Goal: Task Accomplishment & Management: Use online tool/utility

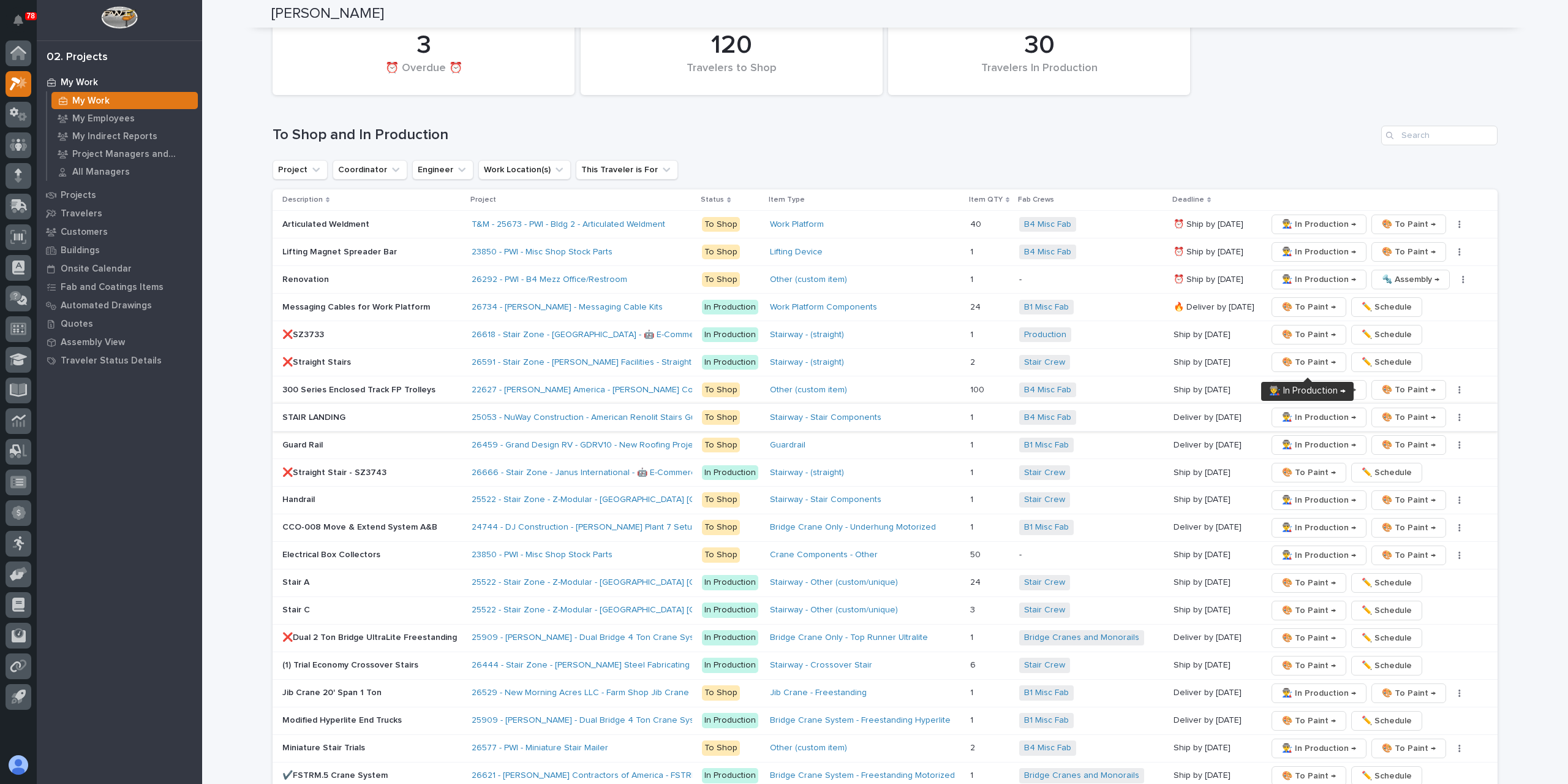
click at [1304, 410] on span "👨‍🏭 In Production →" at bounding box center [1320, 416] width 74 height 14
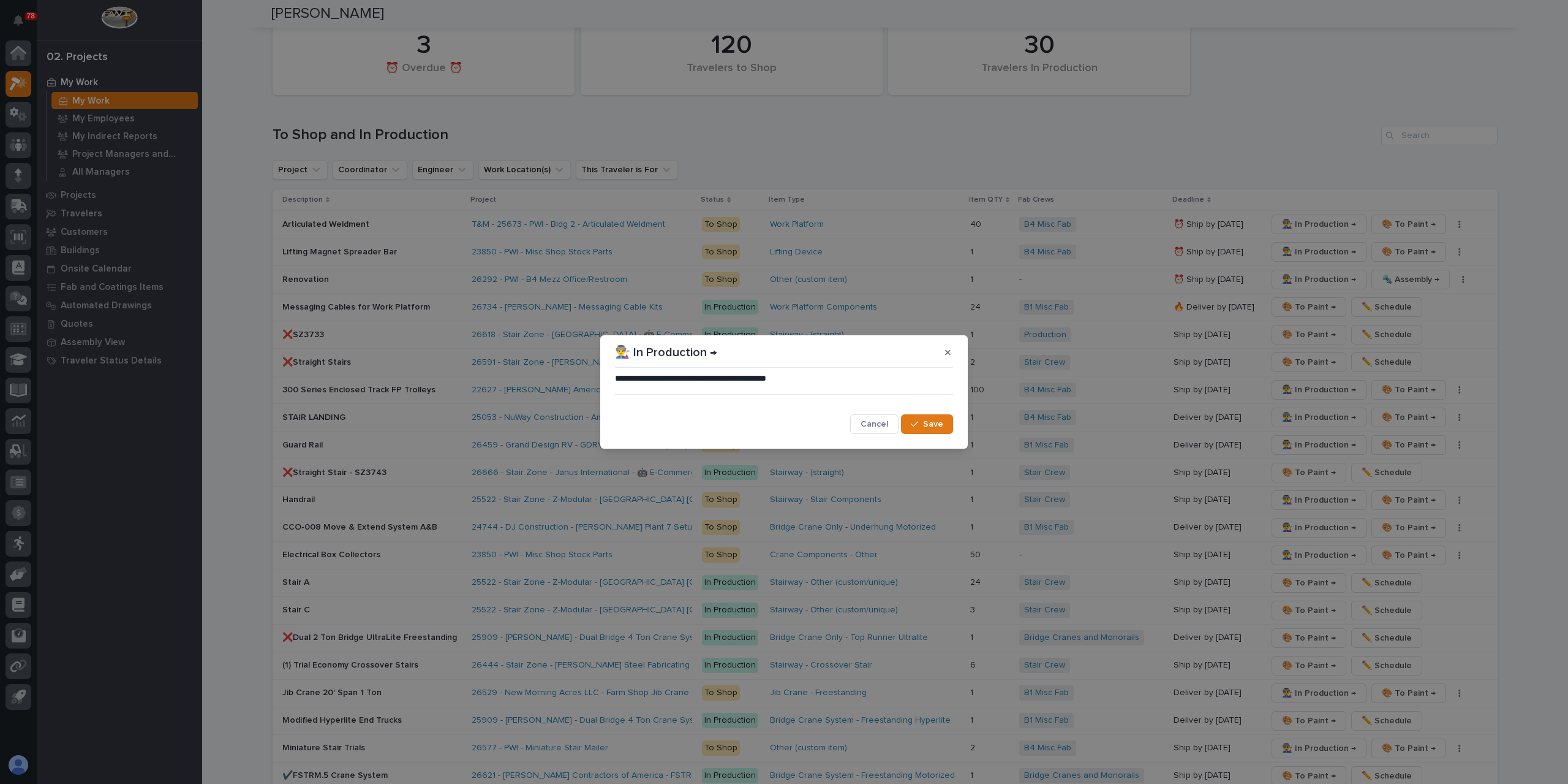
click at [918, 421] on icon "button" at bounding box center [915, 424] width 8 height 9
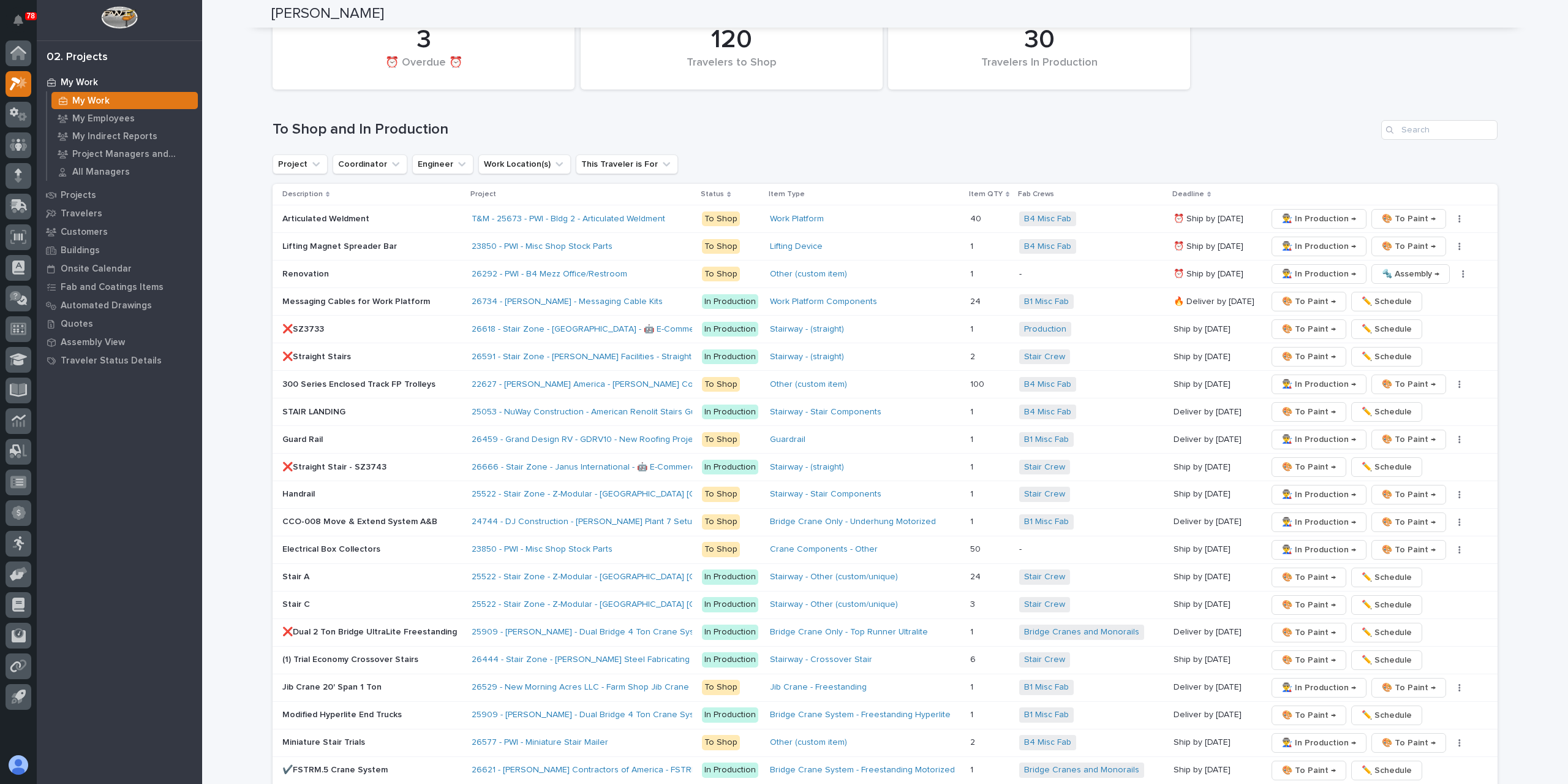
scroll to position [1668, 0]
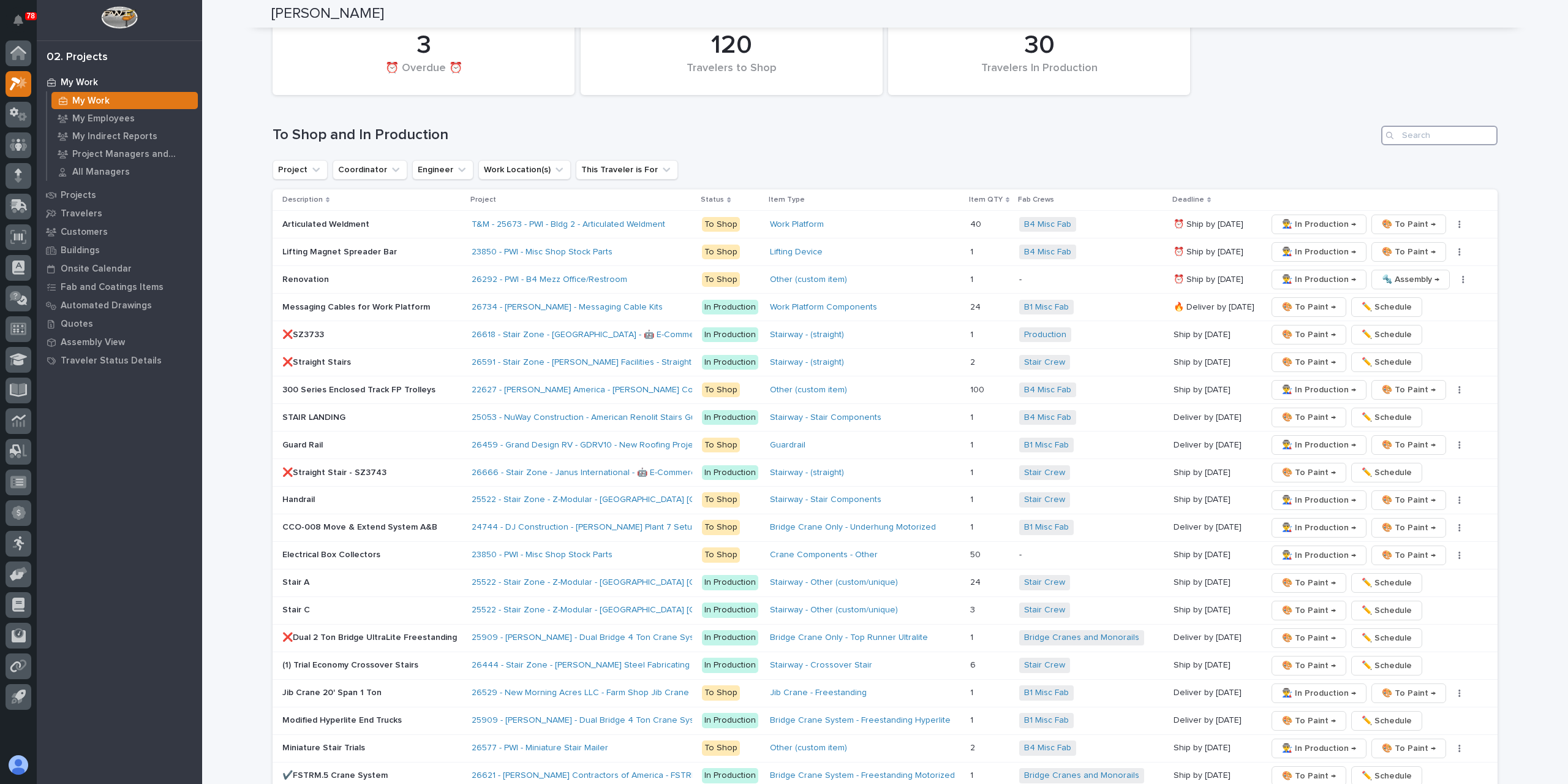
click at [1426, 126] on input "Search" at bounding box center [1439, 135] width 116 height 20
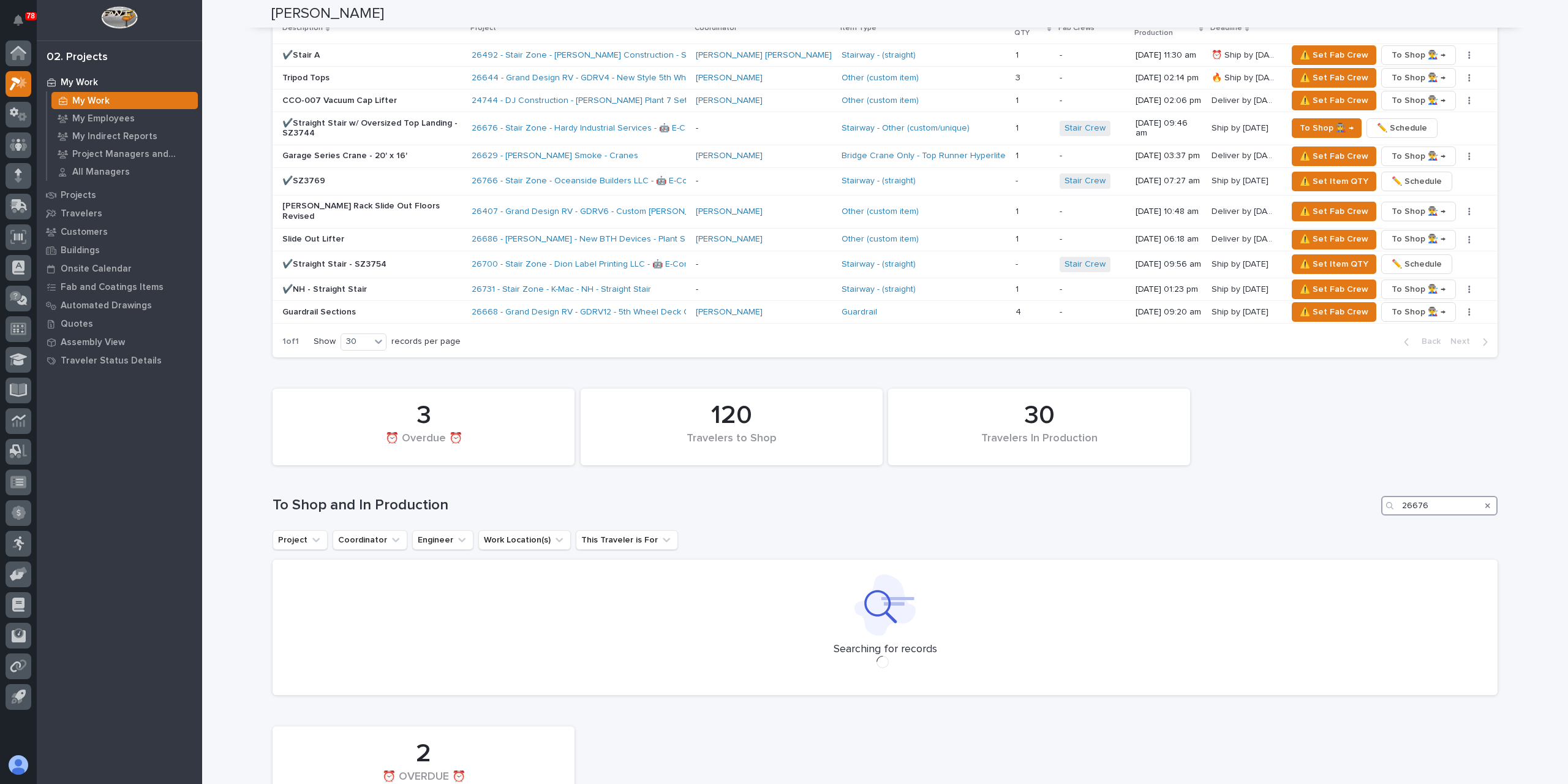
scroll to position [1302, 0]
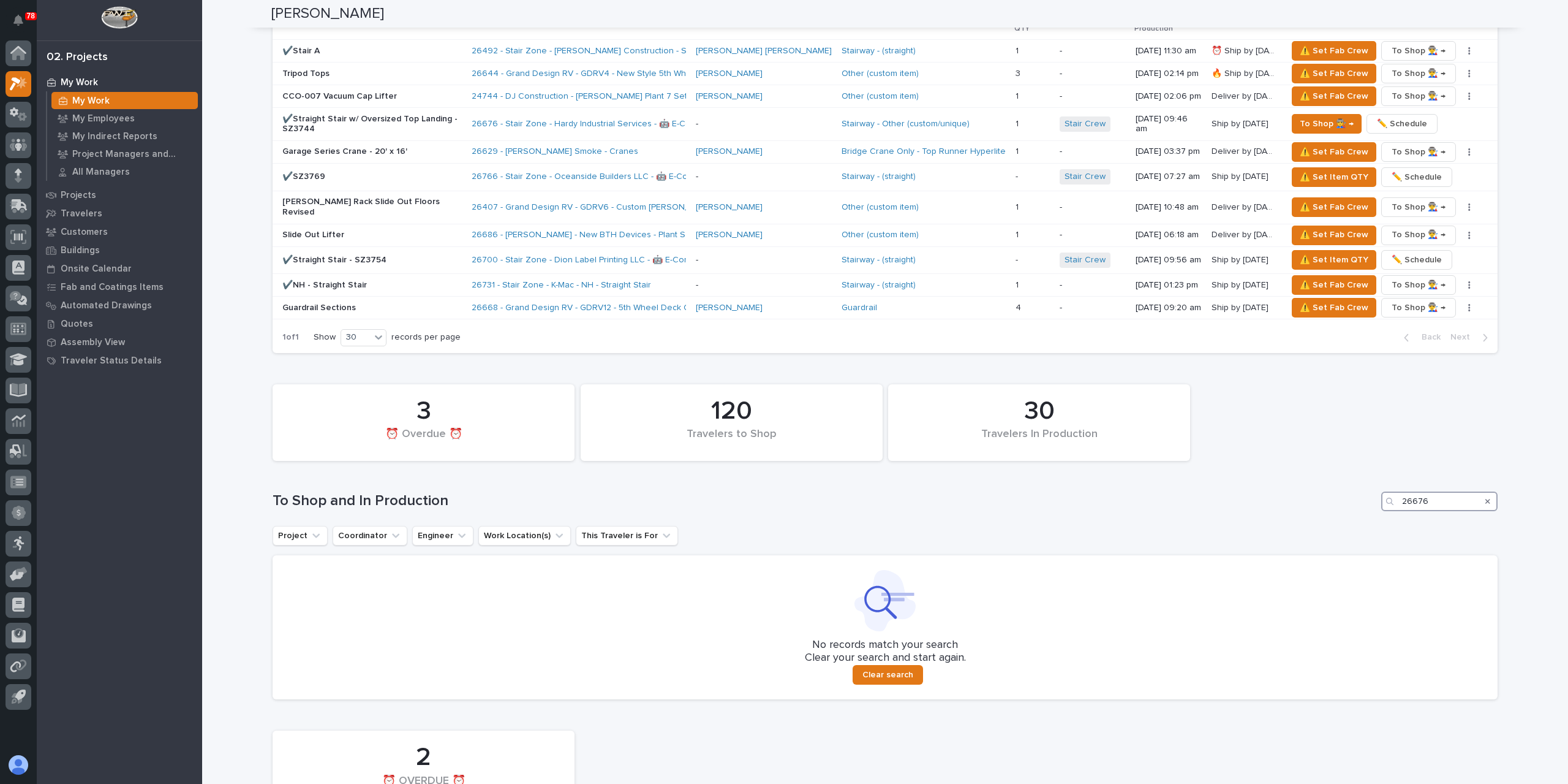
type input "26676"
click at [1485, 497] on icon "Search" at bounding box center [1487, 501] width 5 height 8
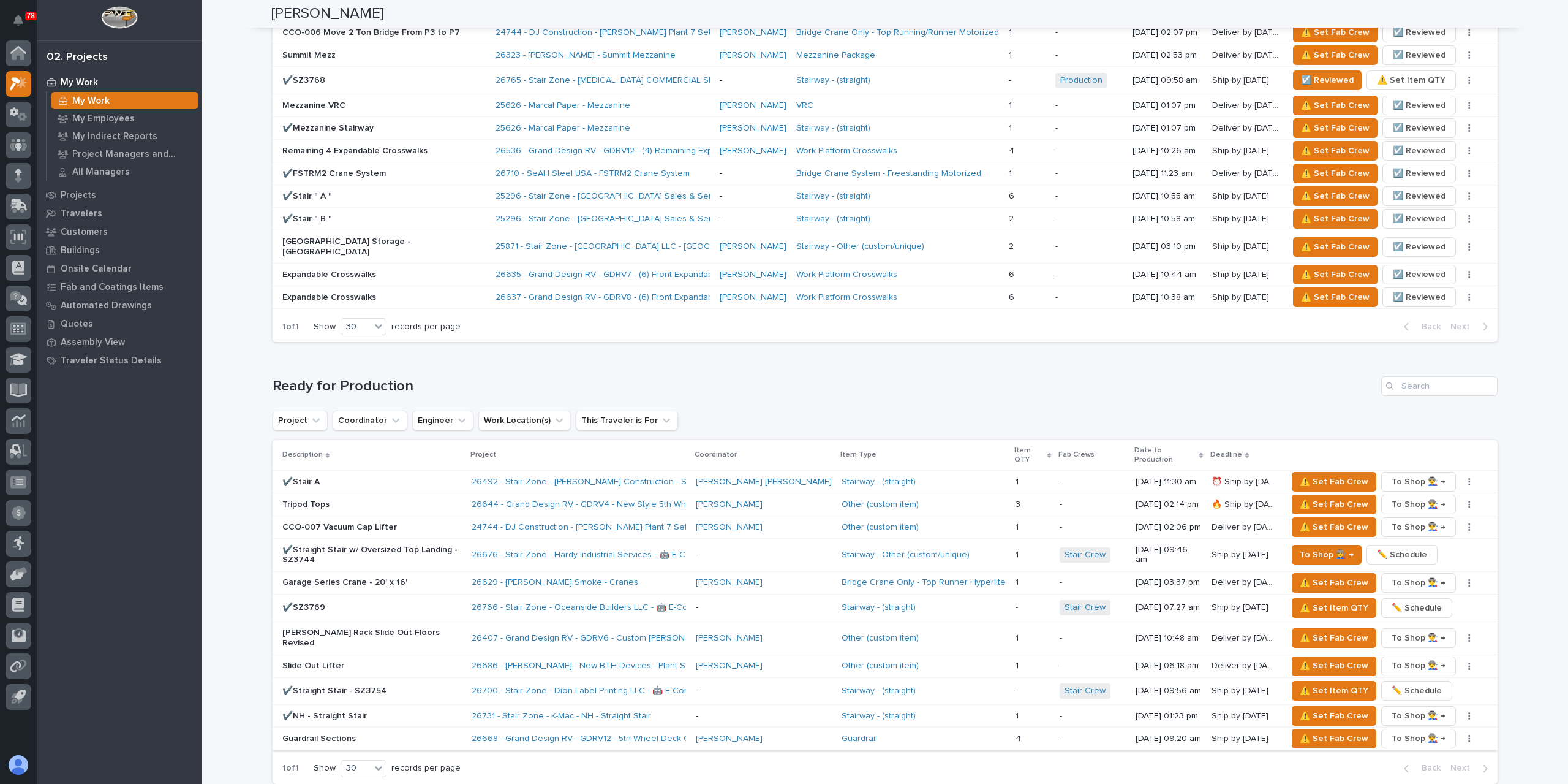
scroll to position [442, 0]
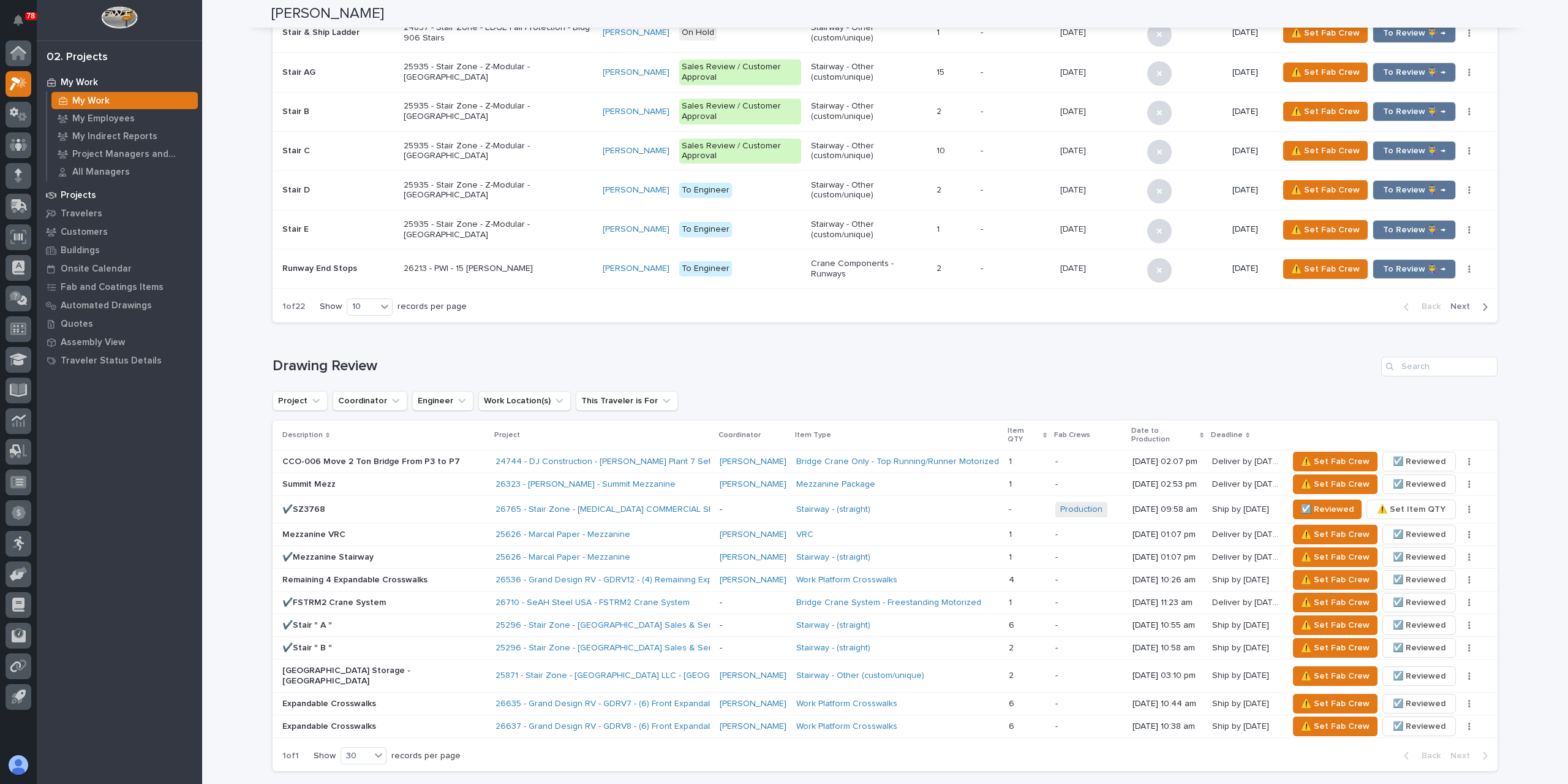
click at [73, 192] on p "Projects" at bounding box center [78, 195] width 35 height 11
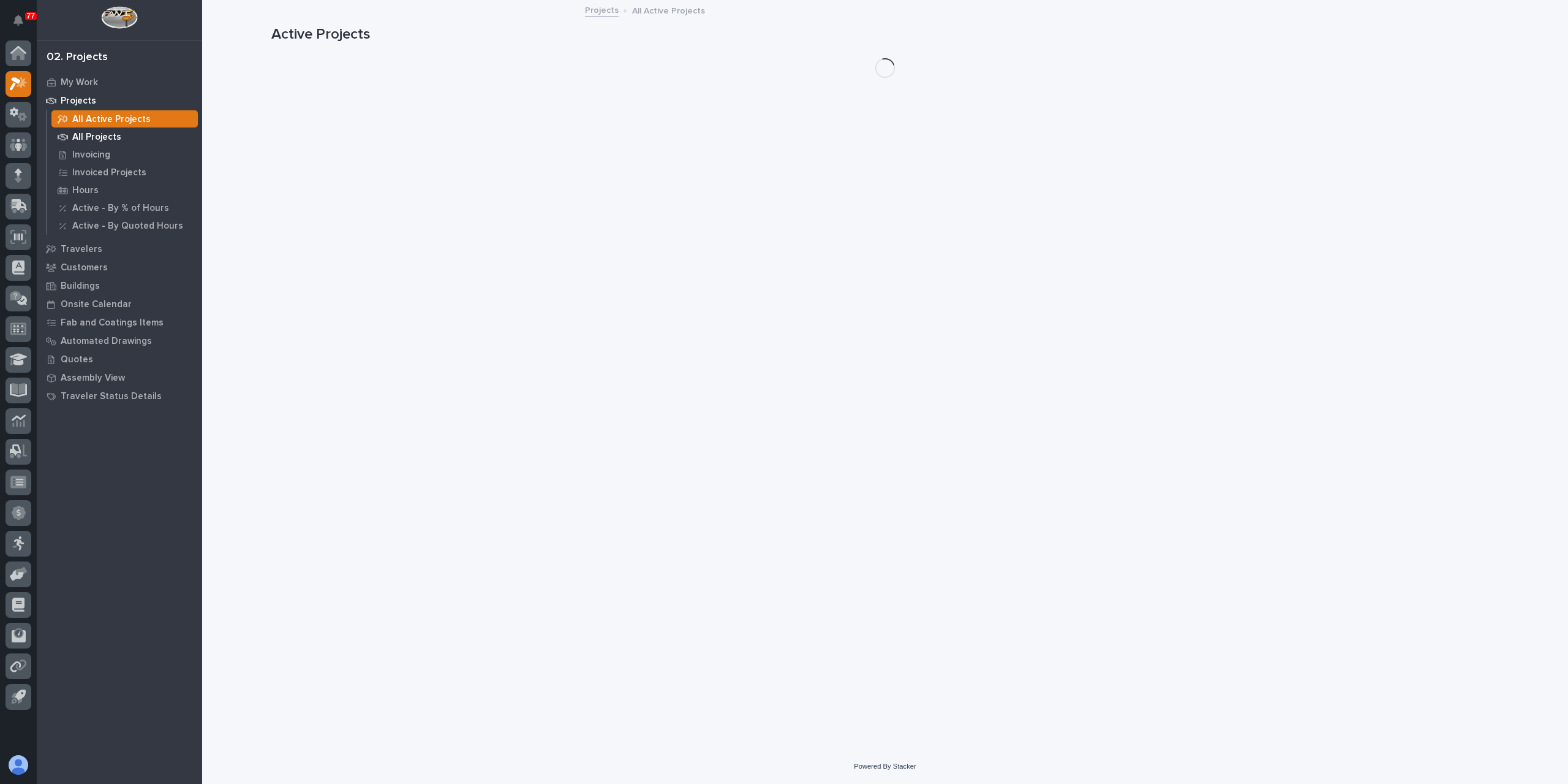
click at [102, 135] on p "All Projects" at bounding box center [96, 137] width 49 height 11
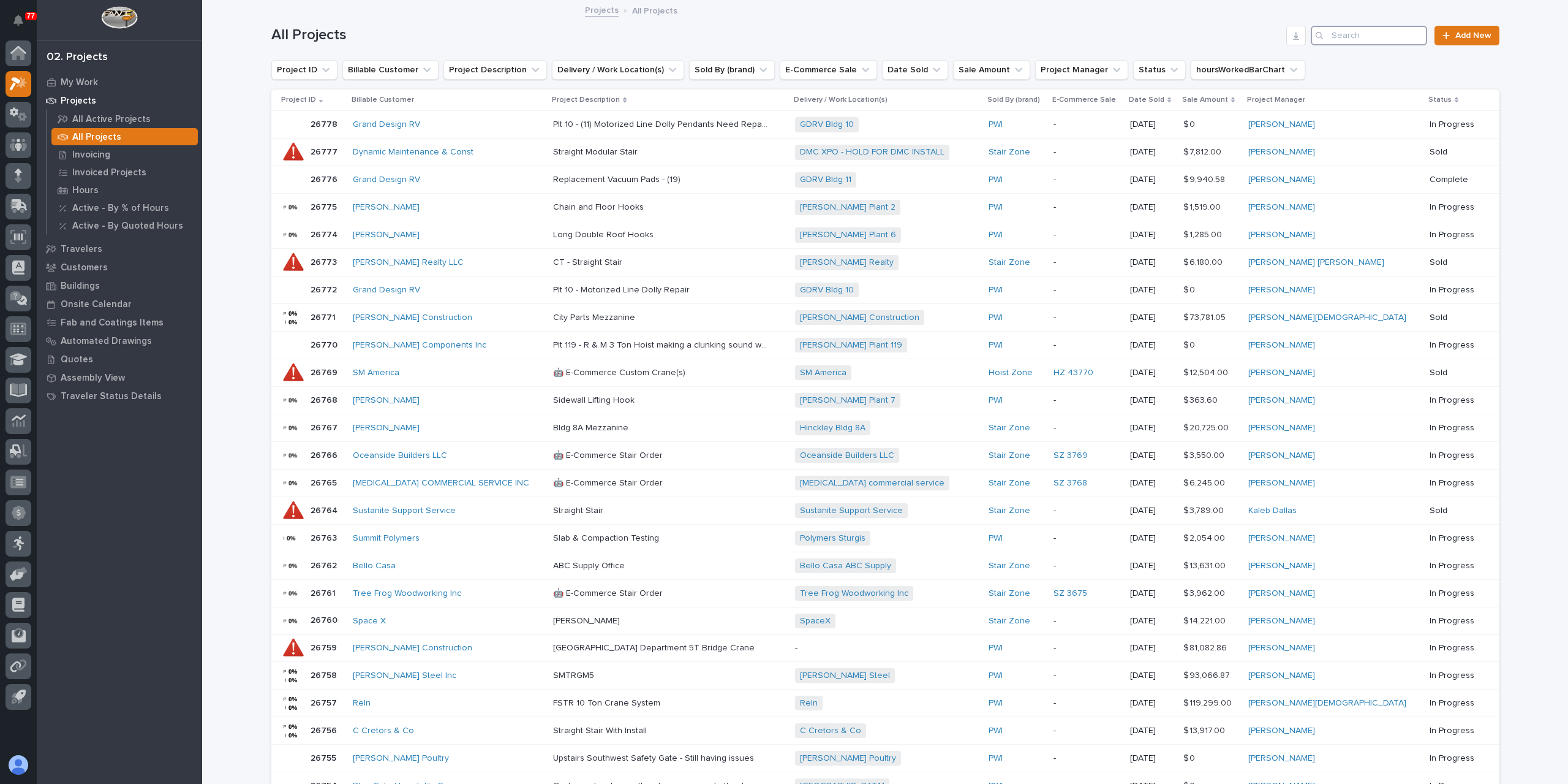
click at [1364, 36] on input "Search" at bounding box center [1369, 35] width 116 height 20
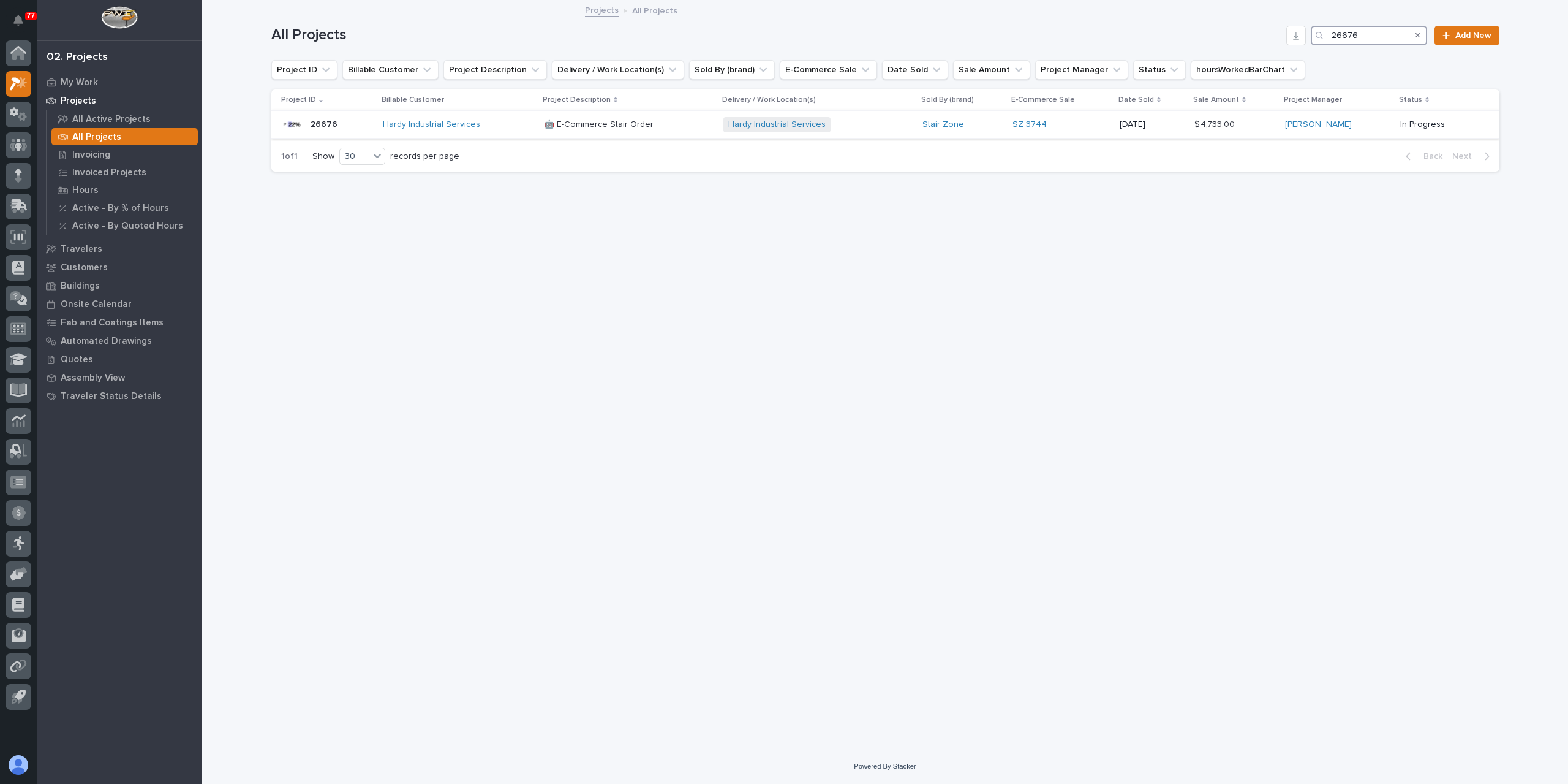
type input "26676"
click at [571, 131] on div "🤖 E-Commerce Stair Order 🤖 E-Commerce Stair Order" at bounding box center [628, 124] width 169 height 20
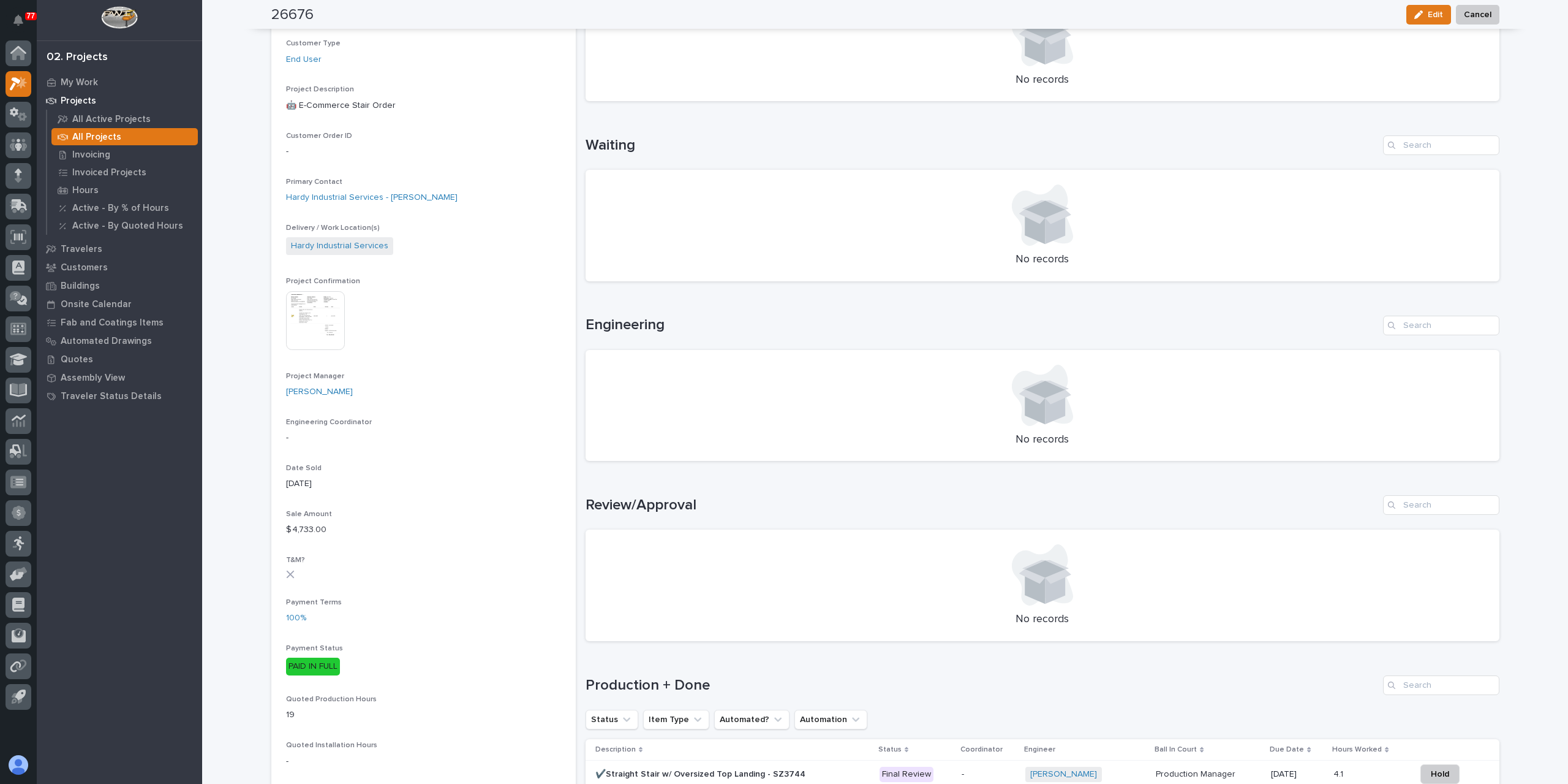
scroll to position [429, 0]
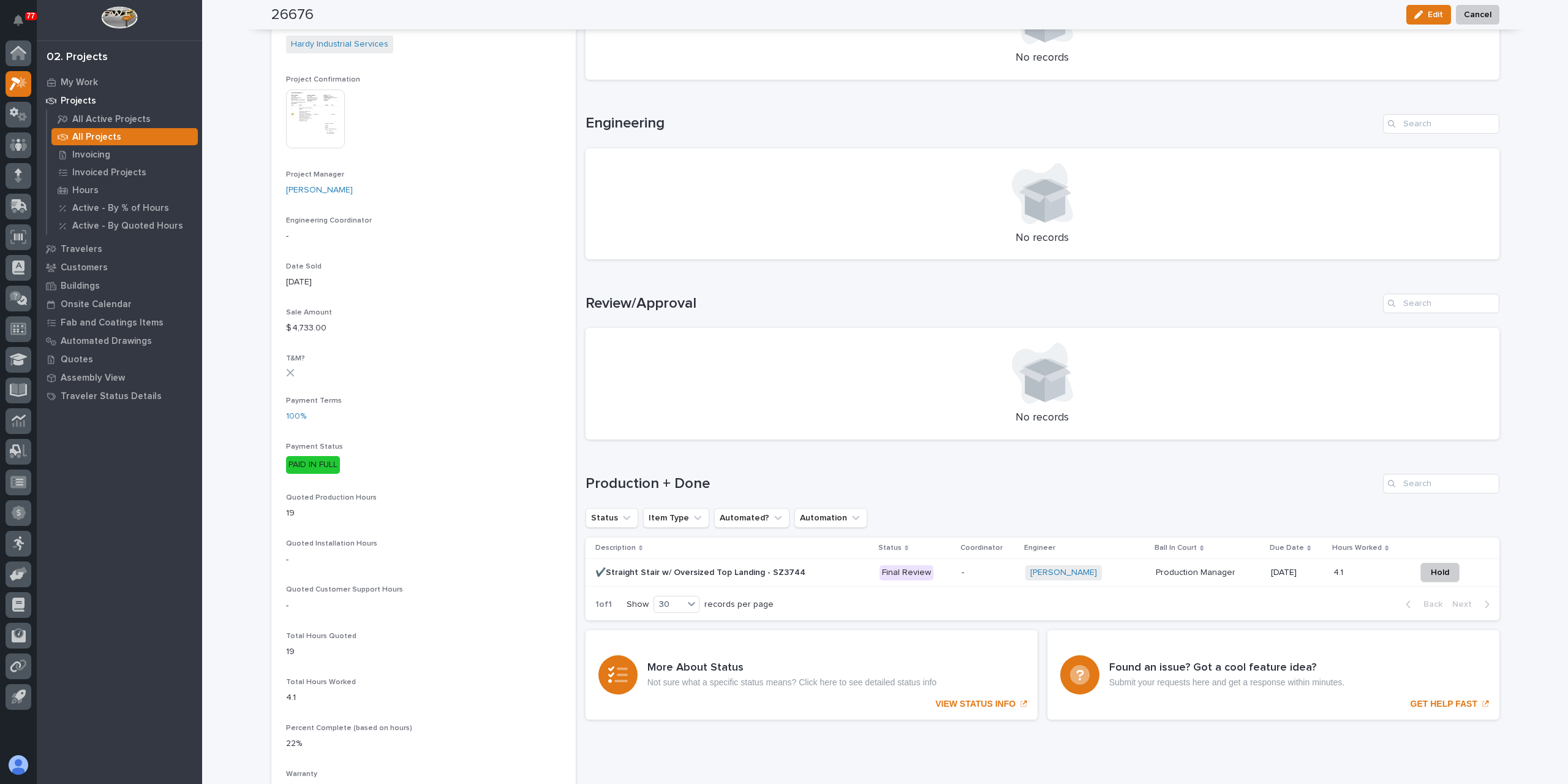
click at [686, 574] on p "✔️Straight Stair w/ Oversized Top Landing - SZ3744" at bounding box center [701, 572] width 212 height 13
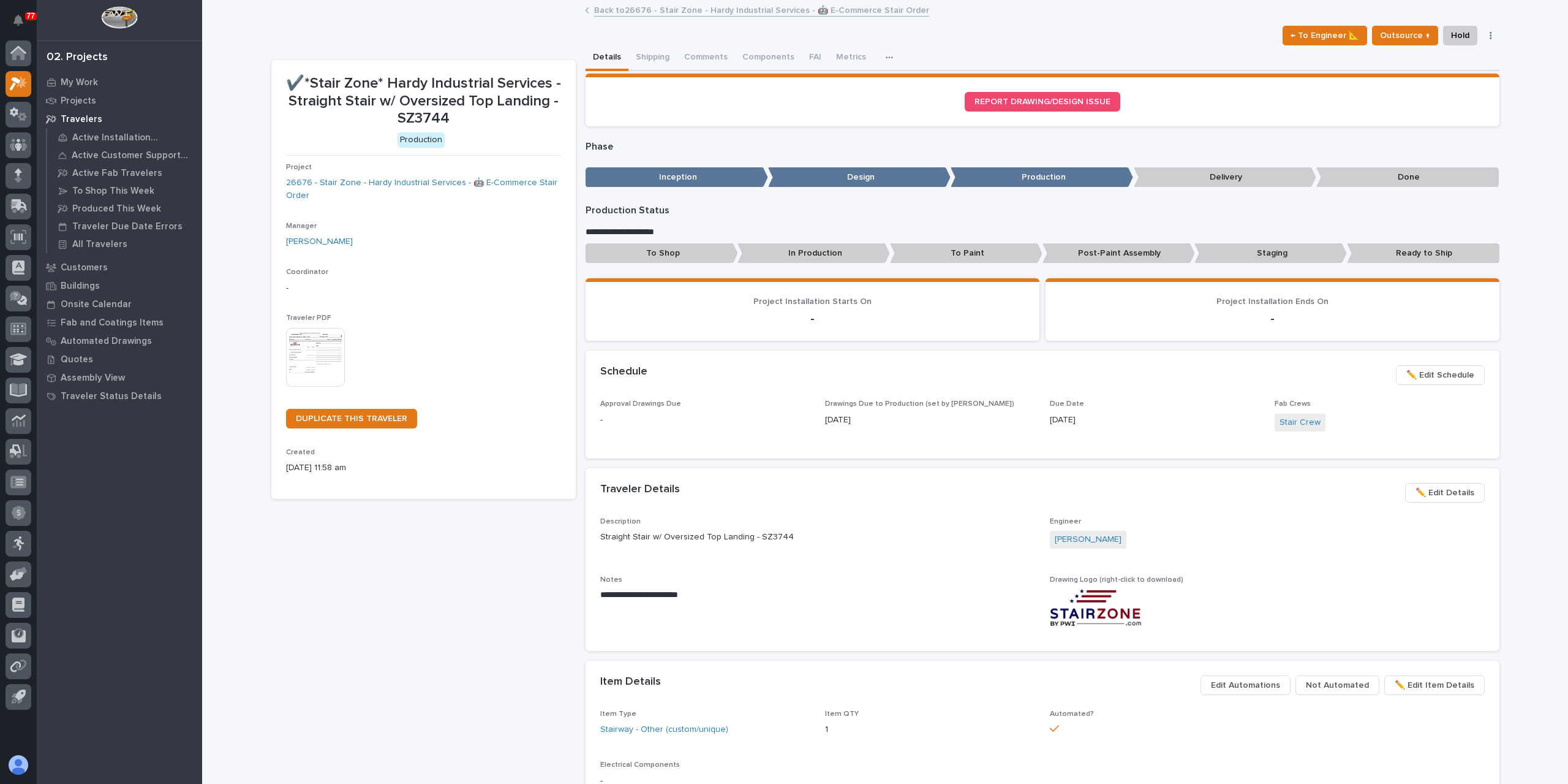
click at [837, 255] on p "In Production" at bounding box center [814, 252] width 152 height 20
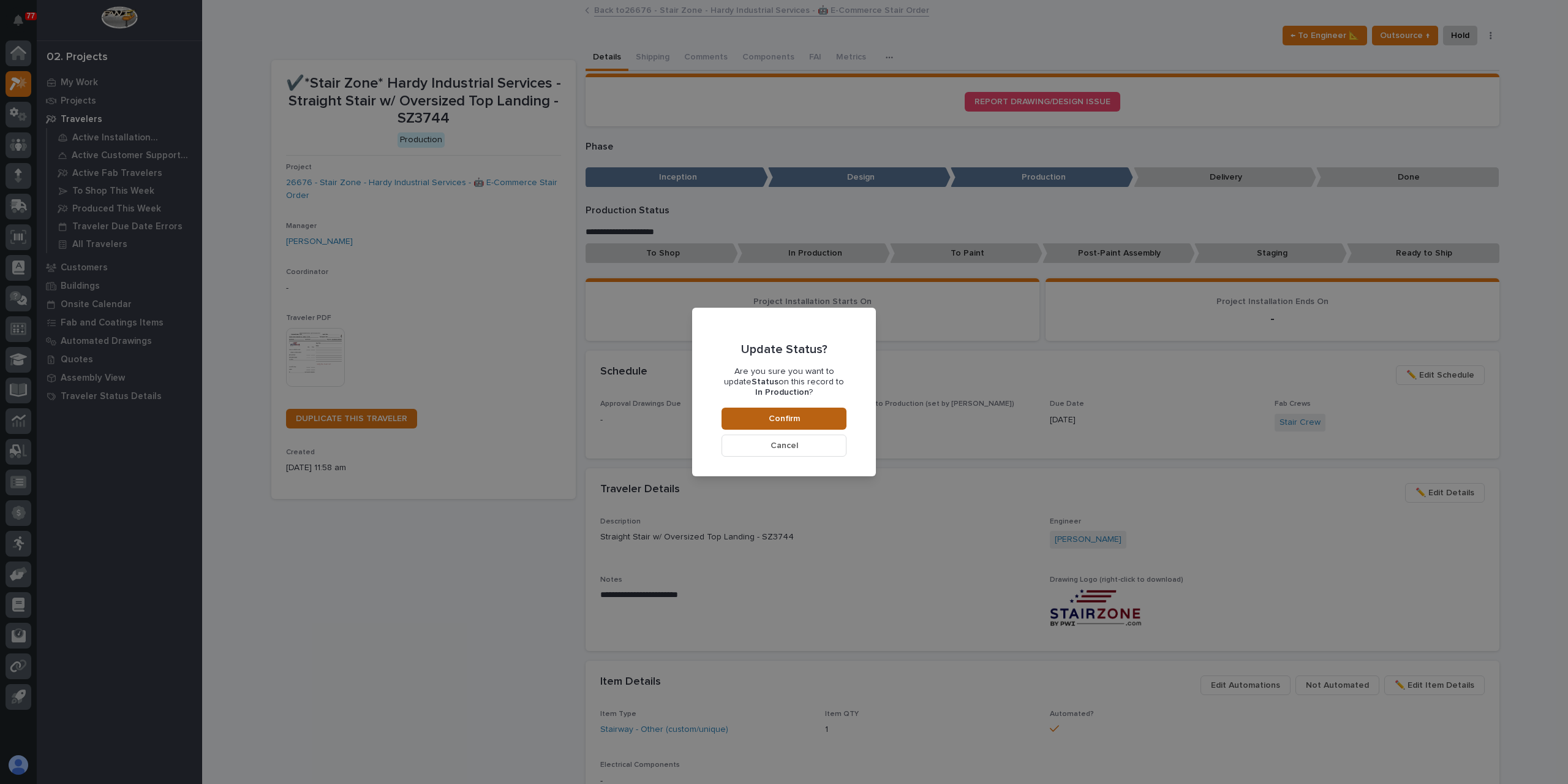
click at [817, 410] on button "Confirm" at bounding box center [784, 418] width 125 height 22
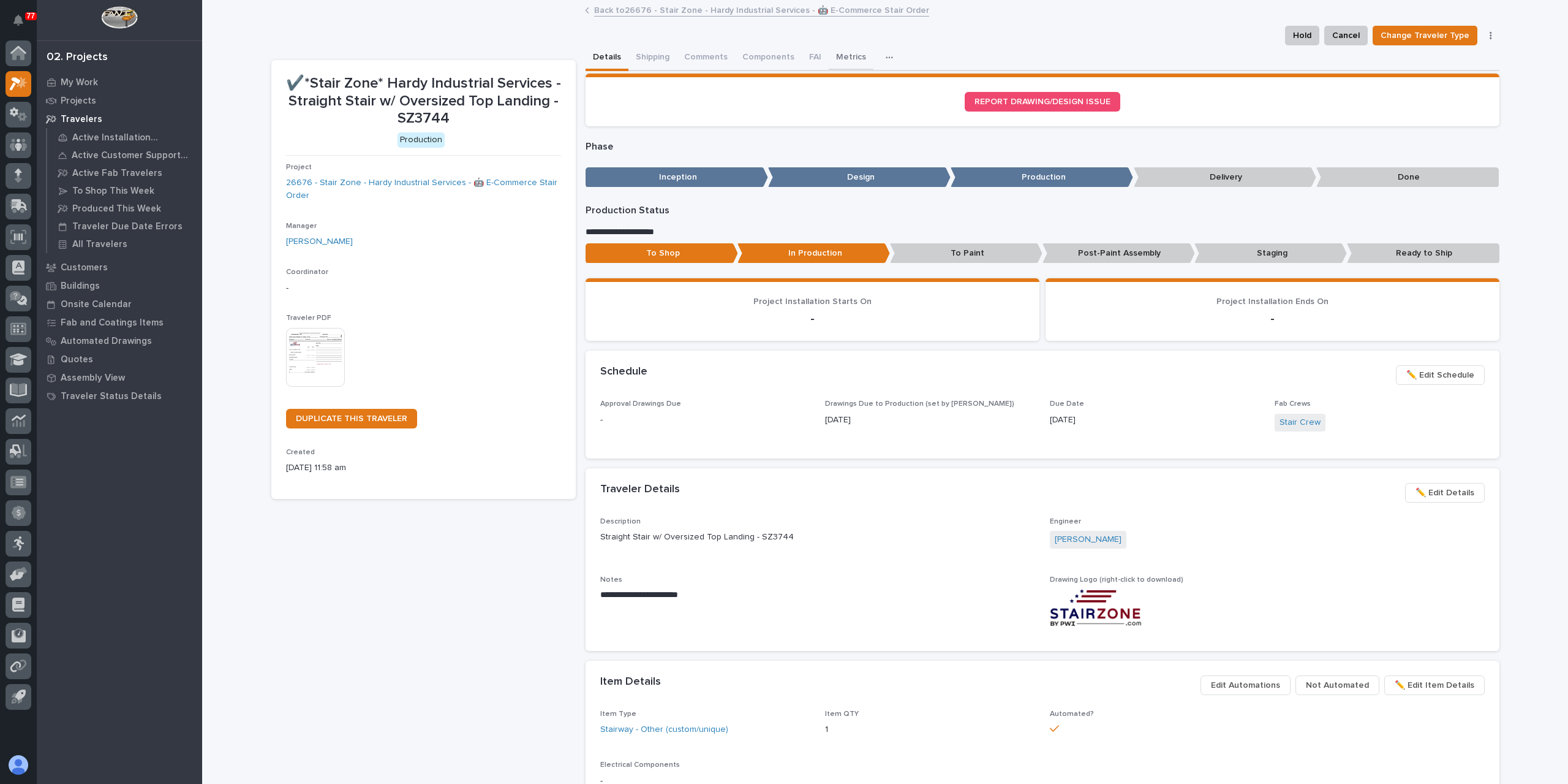
click at [832, 57] on button "Metrics" at bounding box center [850, 58] width 45 height 26
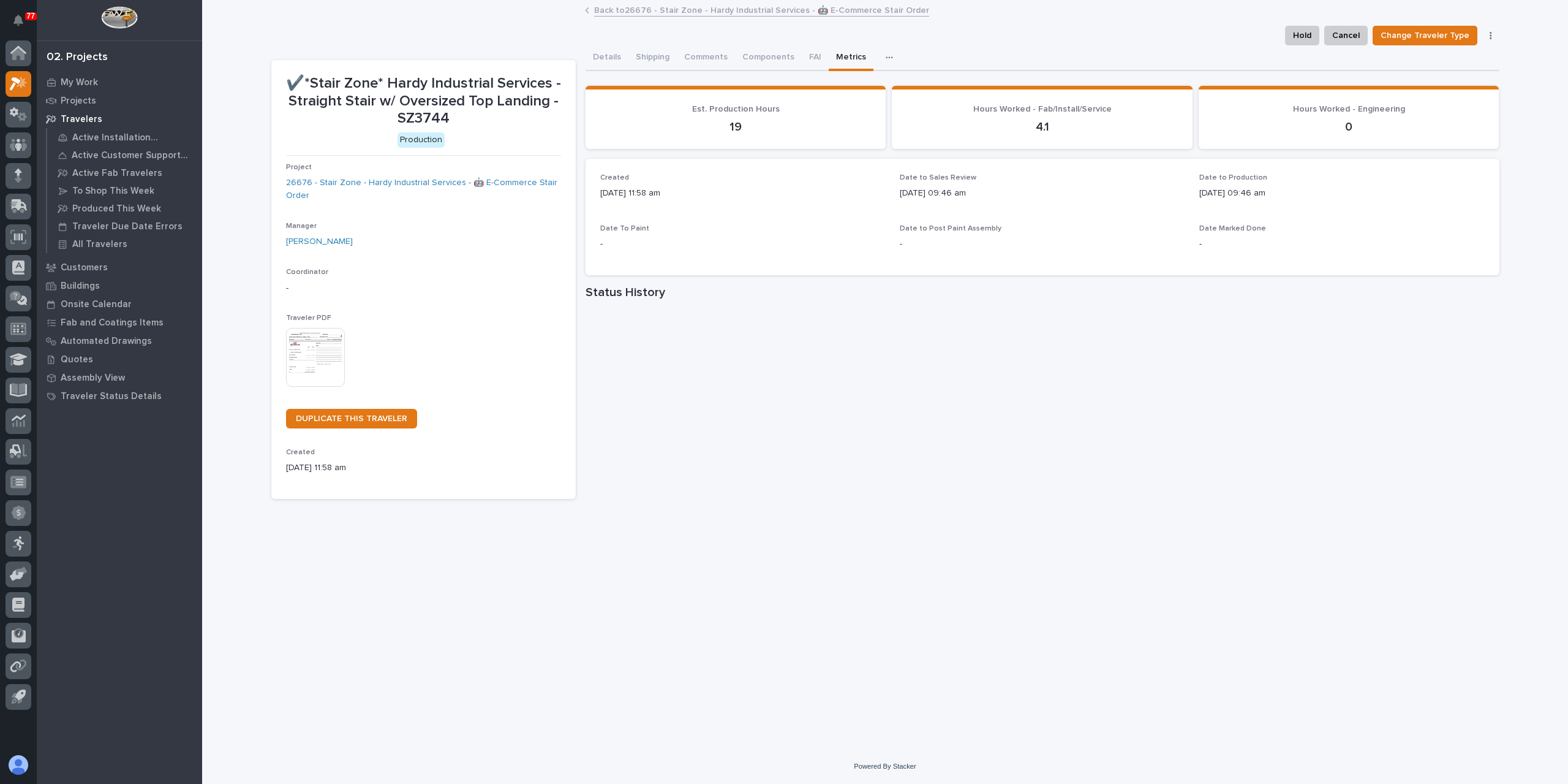
click at [667, 11] on link "Back to 26676 - Stair Zone - Hardy Industrial Services - 🤖 E-Commerce Stair Ord…" at bounding box center [762, 10] width 335 height 14
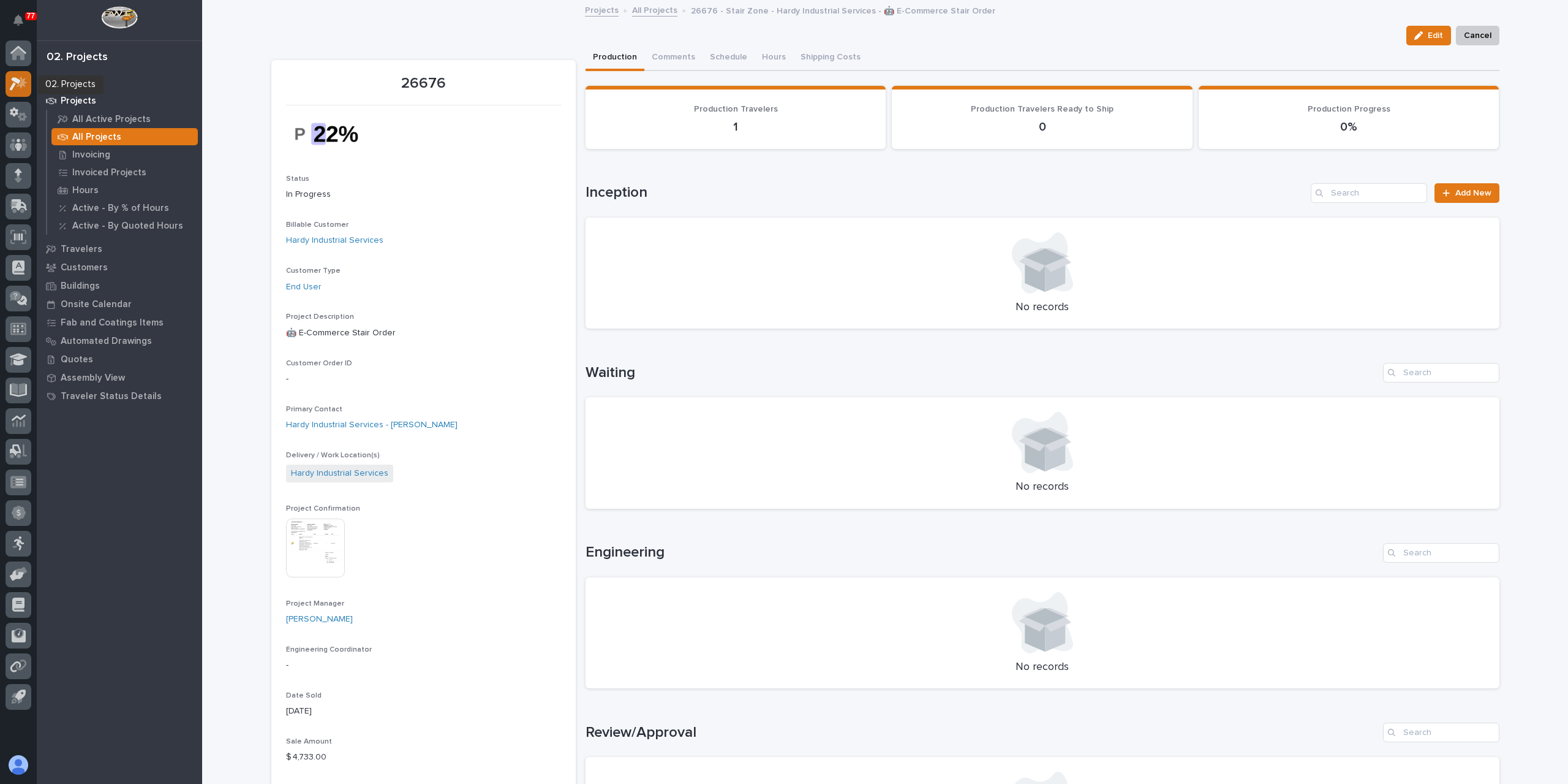
click at [20, 89] on icon at bounding box center [18, 83] width 18 height 14
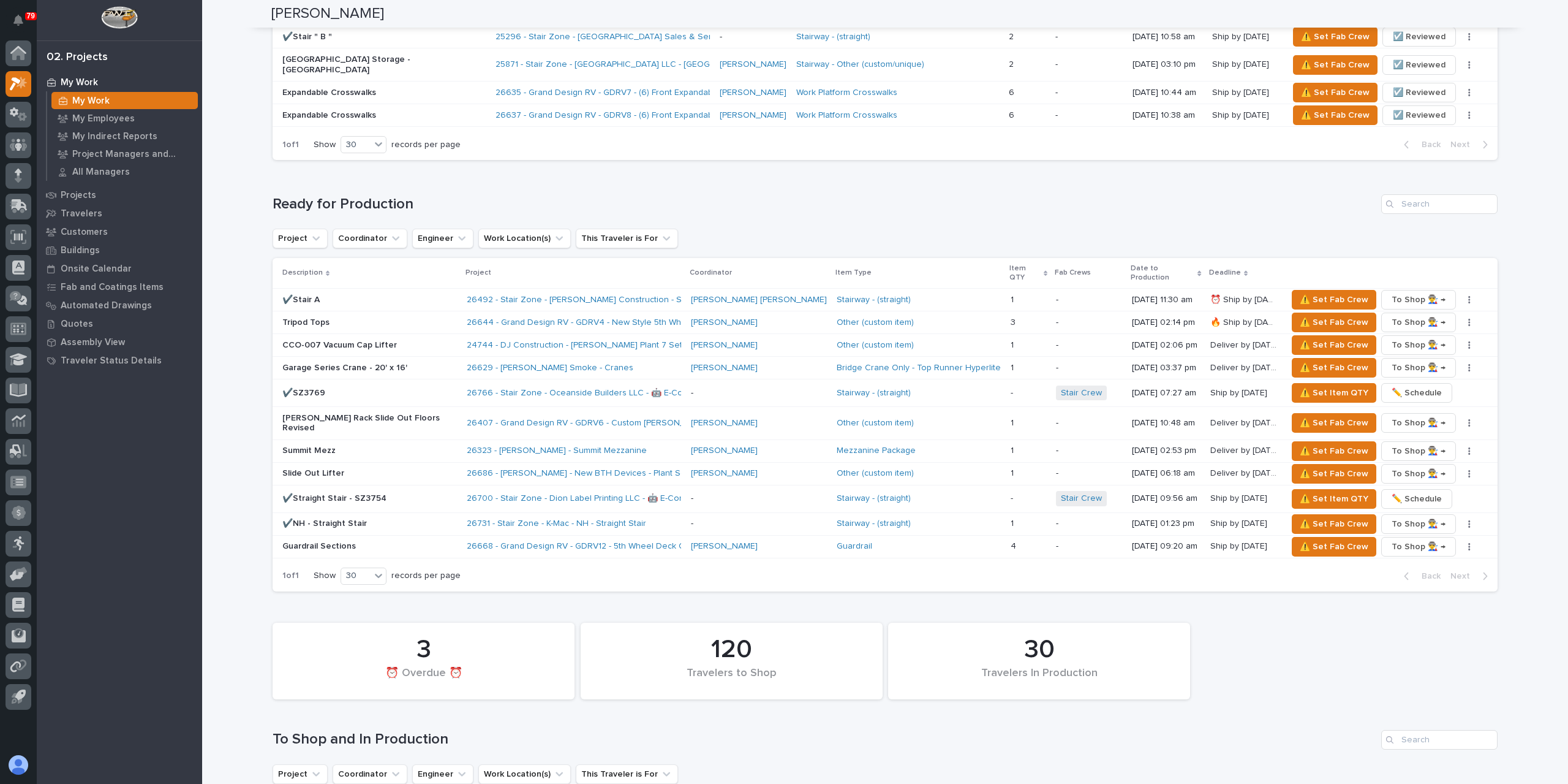
scroll to position [1025, 0]
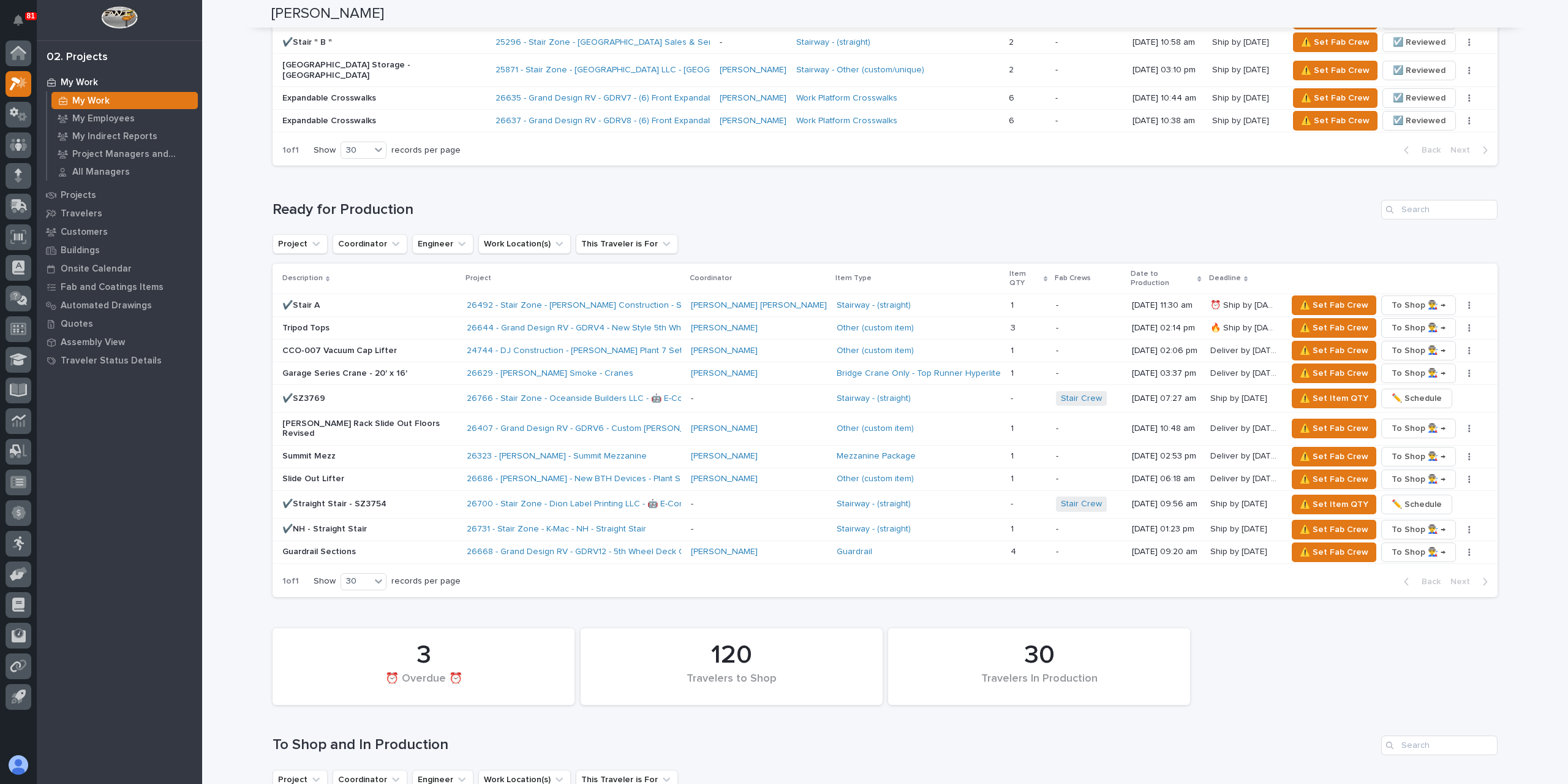
click at [327, 452] on p "Summit Mezz" at bounding box center [369, 456] width 174 height 10
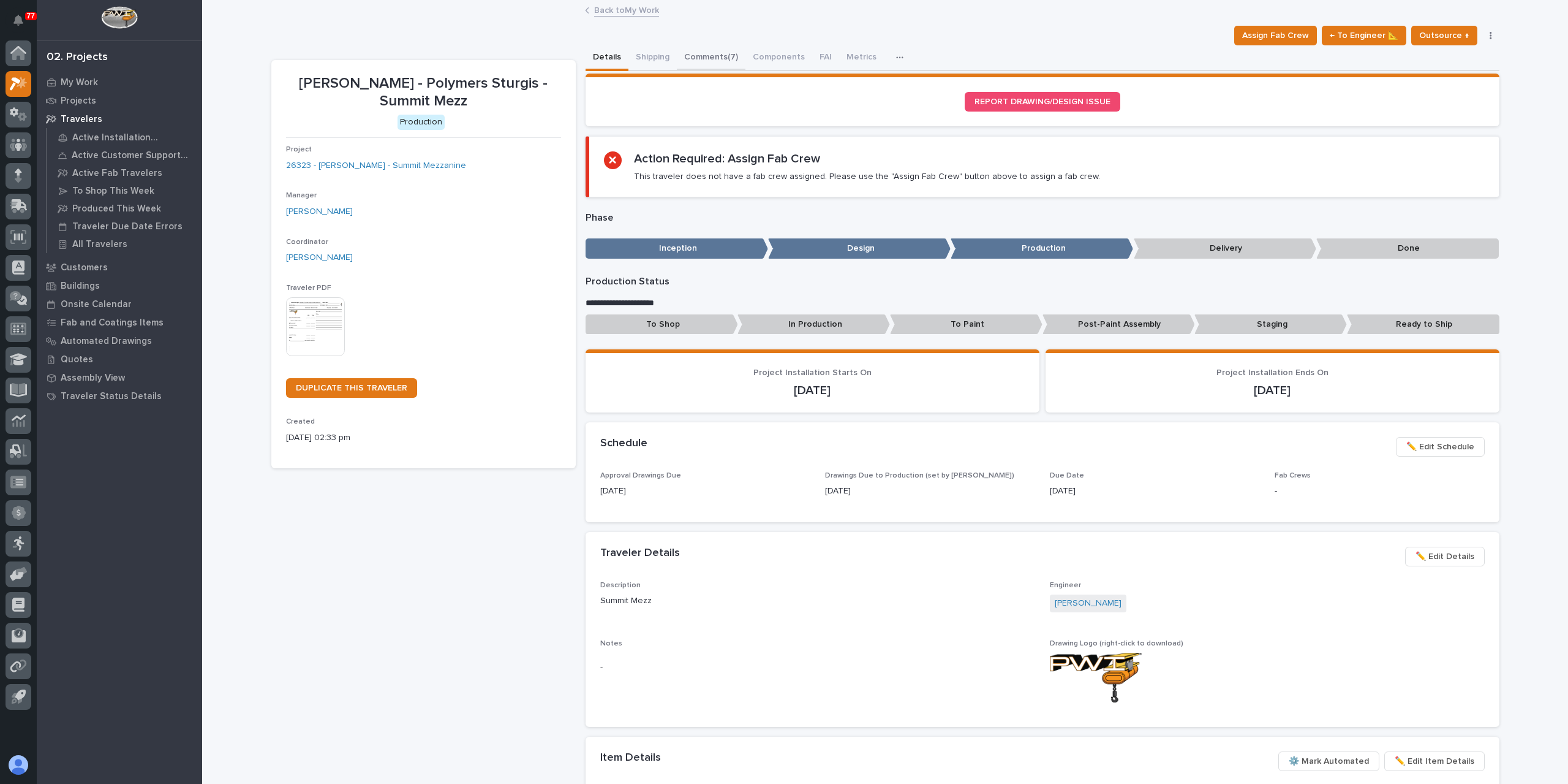
click at [720, 59] on button "Comments (7)" at bounding box center [711, 58] width 69 height 26
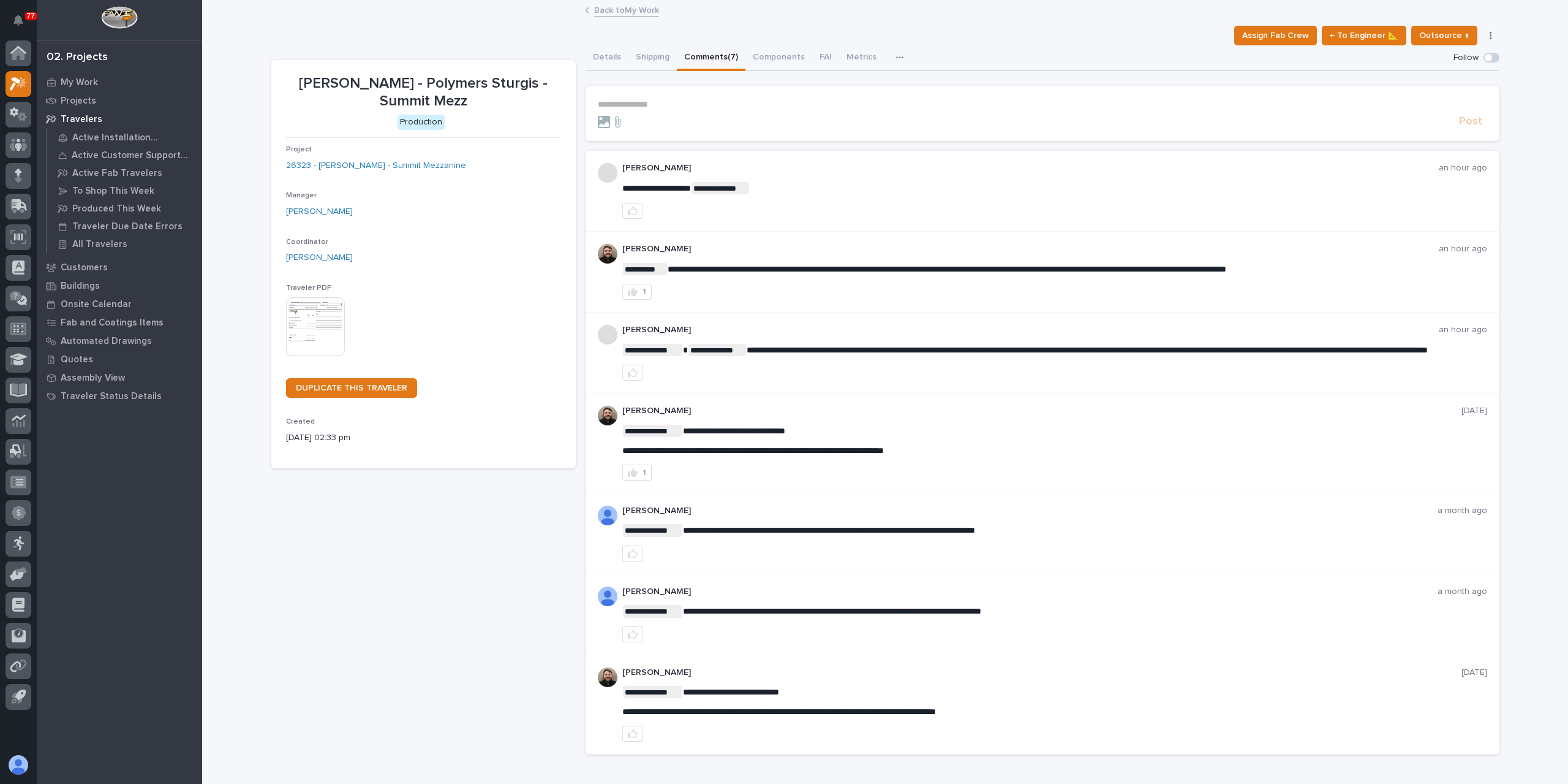
click at [631, 102] on p "**********" at bounding box center [1042, 104] width 889 height 10
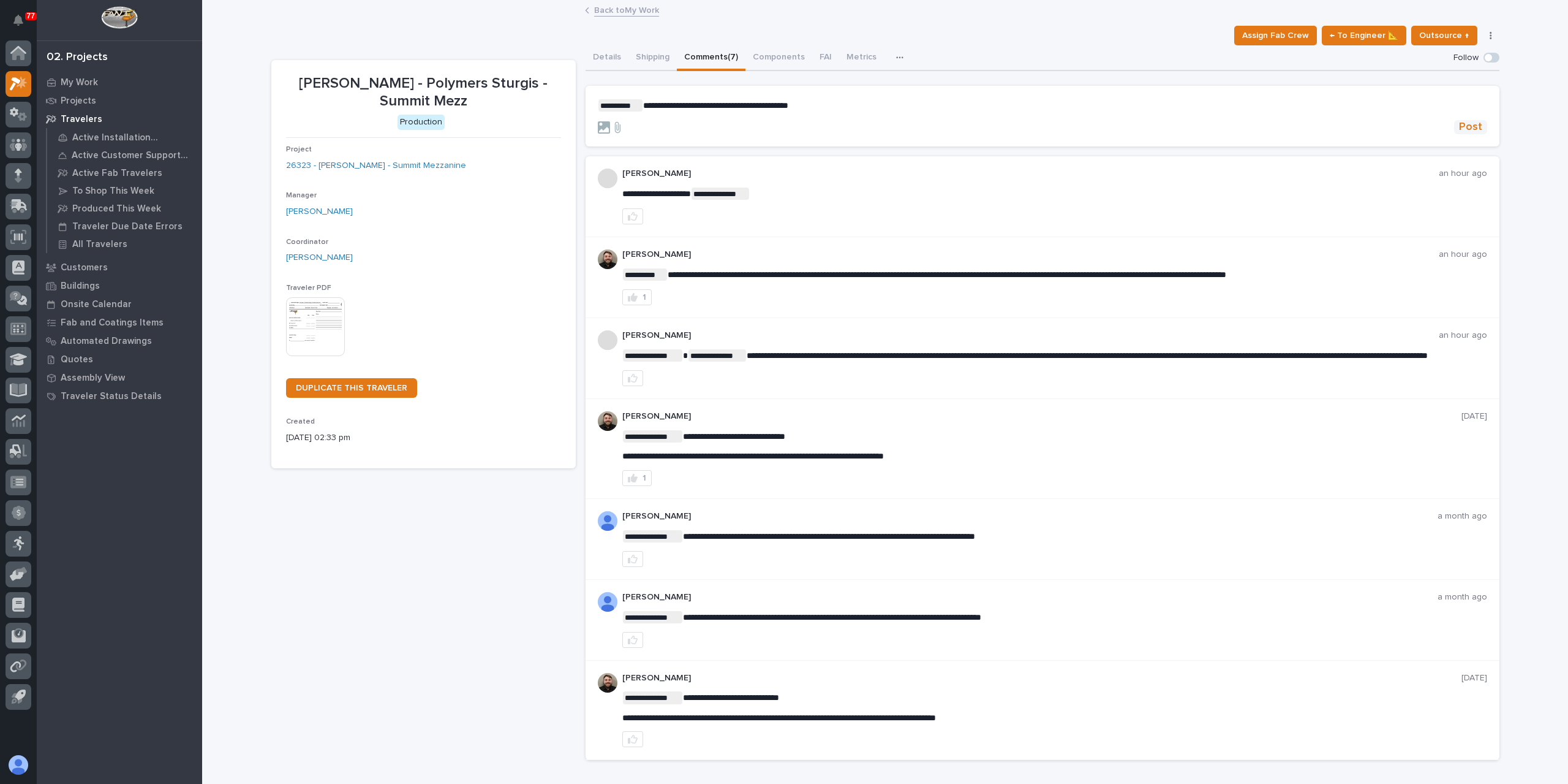
click at [1469, 120] on span "Post" at bounding box center [1470, 127] width 23 height 14
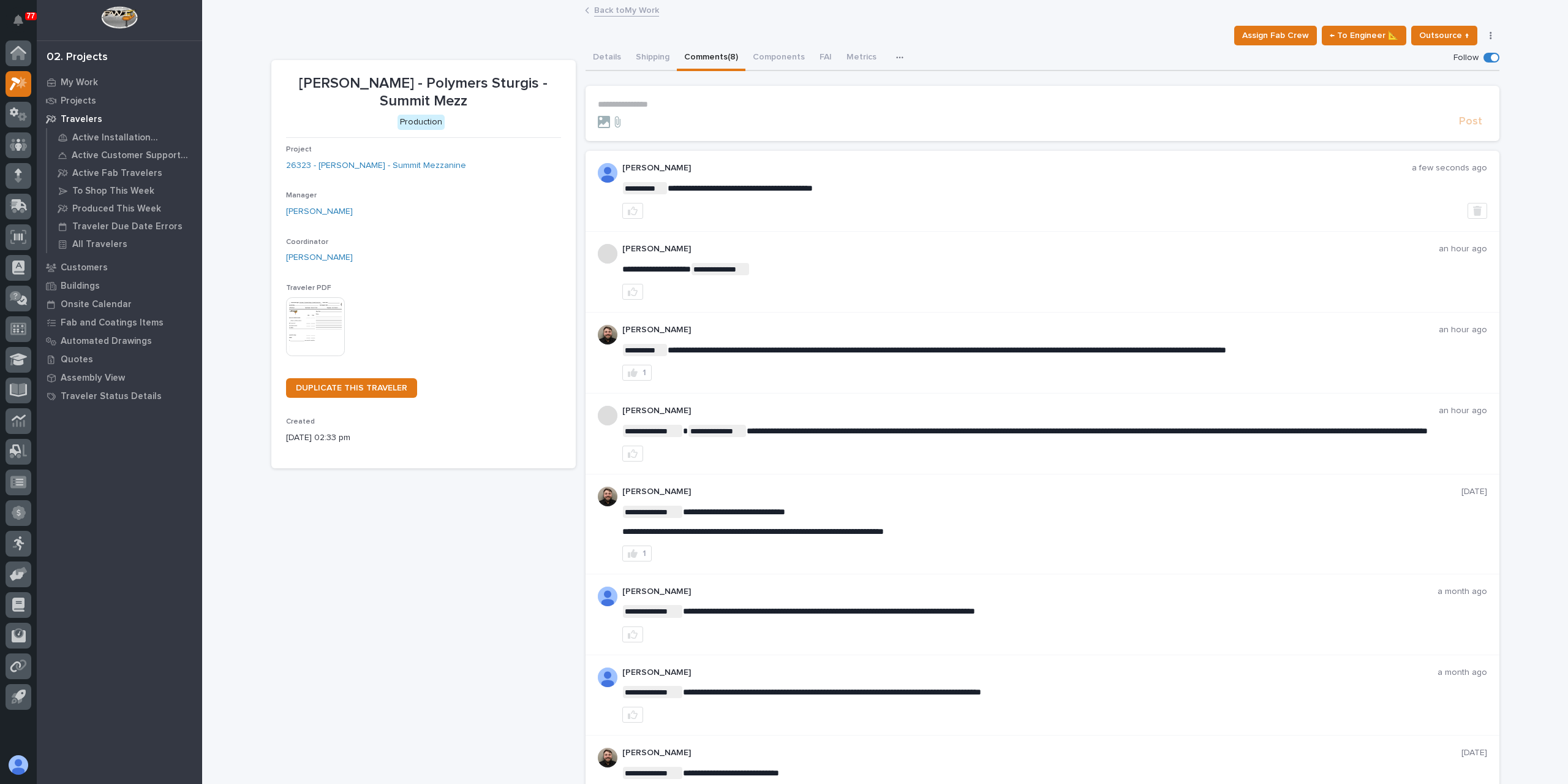
click at [594, 10] on link "Back to My Work" at bounding box center [626, 10] width 65 height 14
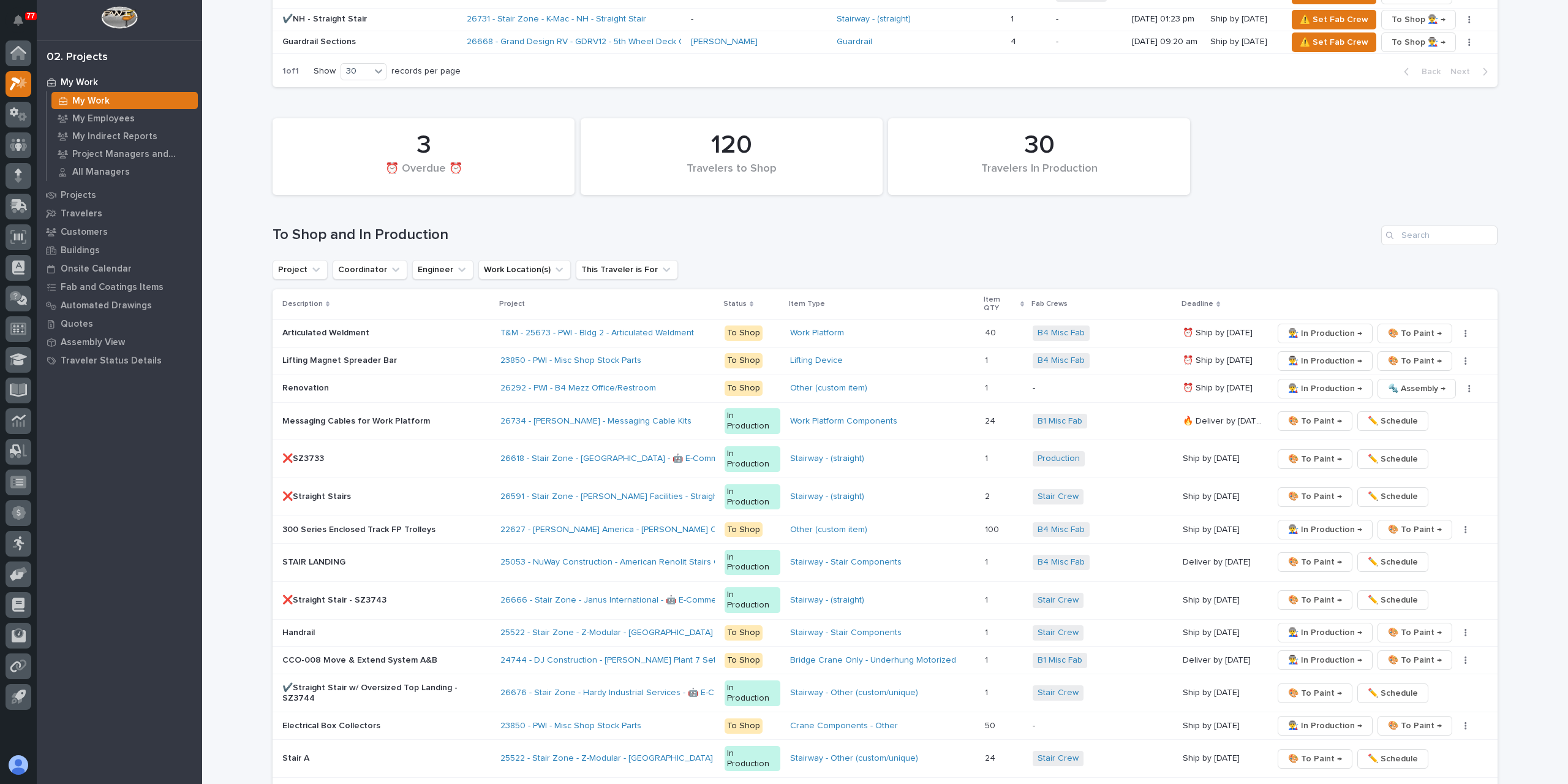
scroll to position [1532, 0]
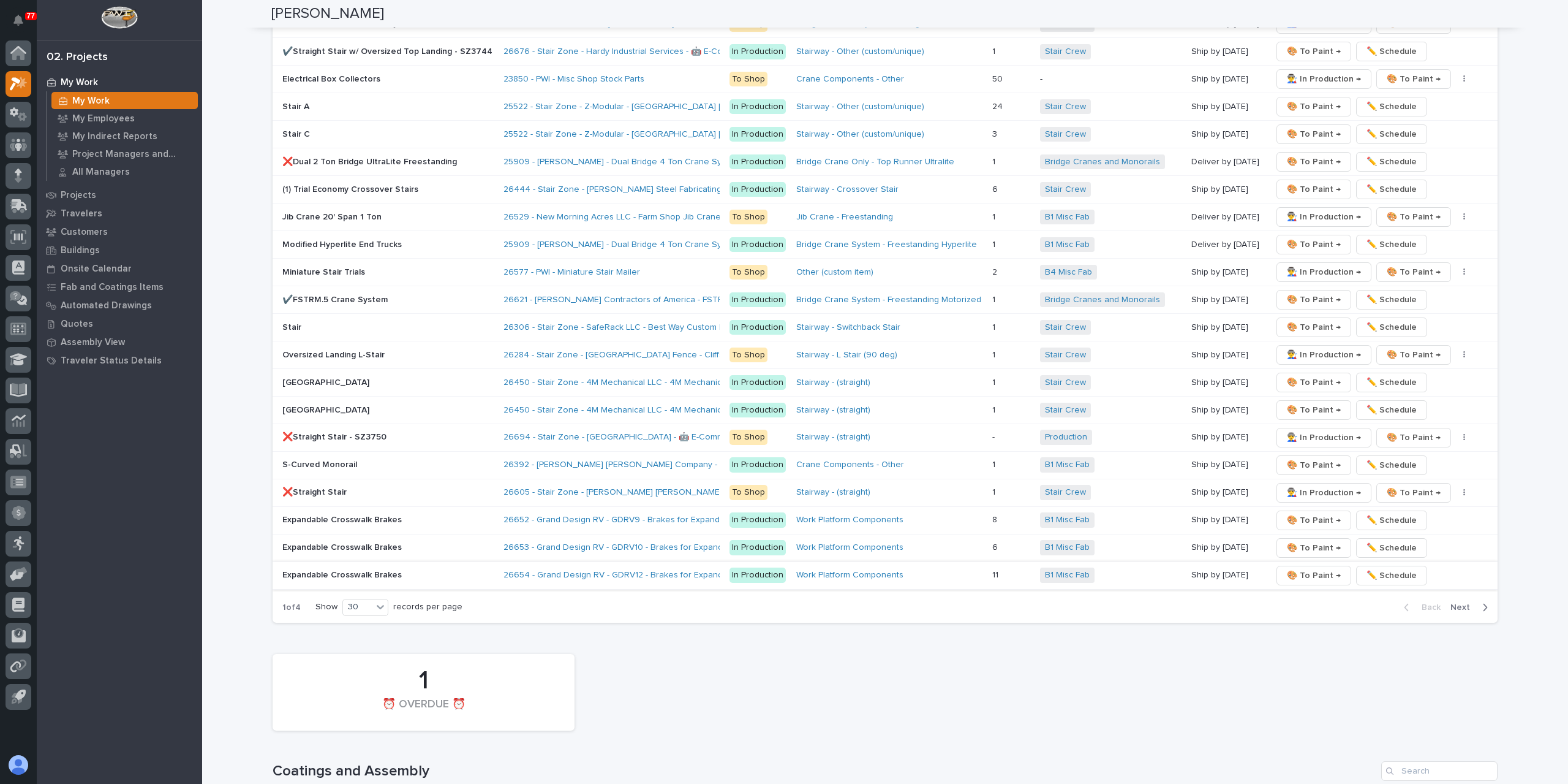
scroll to position [2145, 0]
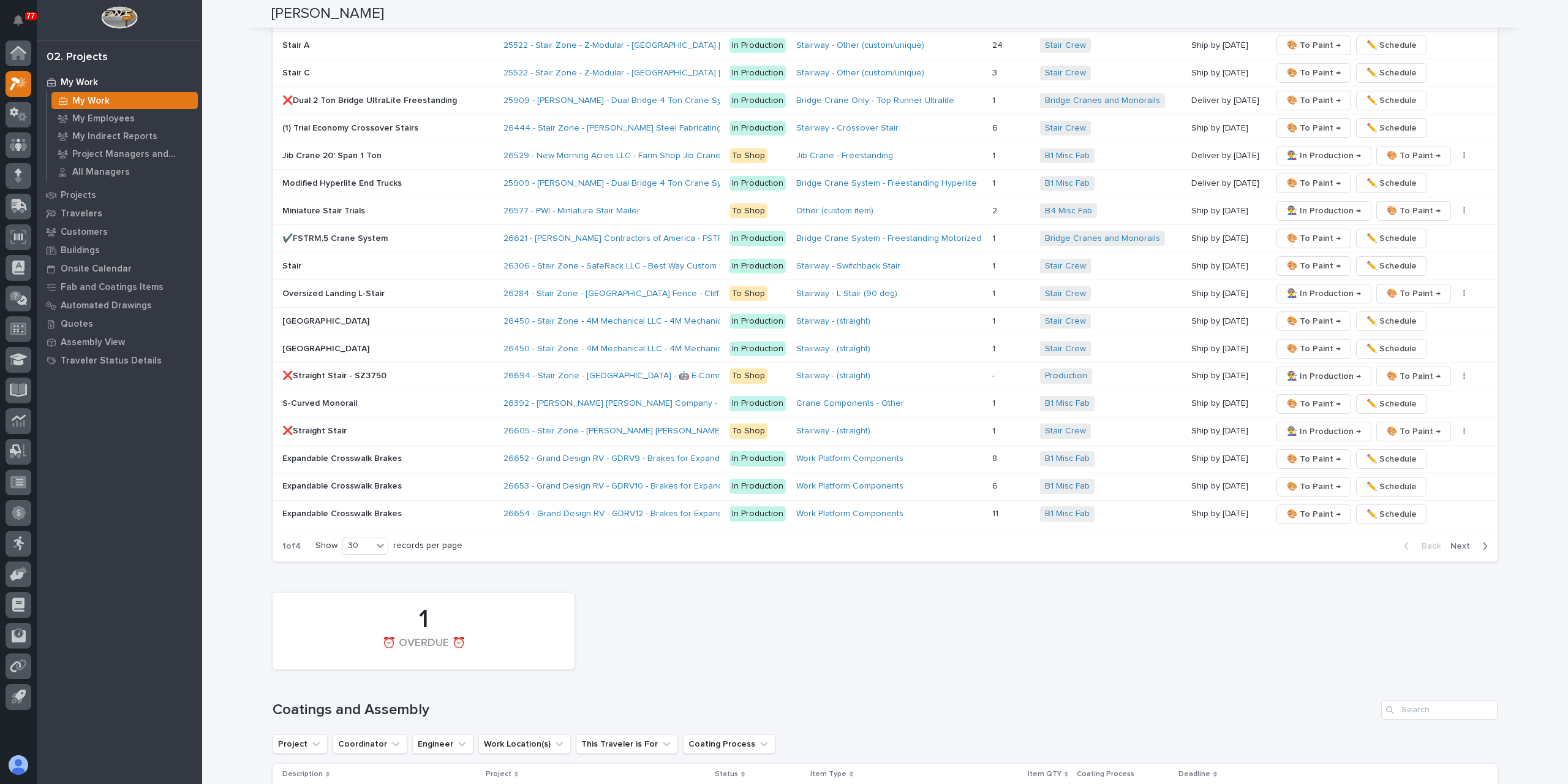
click at [1458, 540] on span "Next" at bounding box center [1463, 546] width 27 height 11
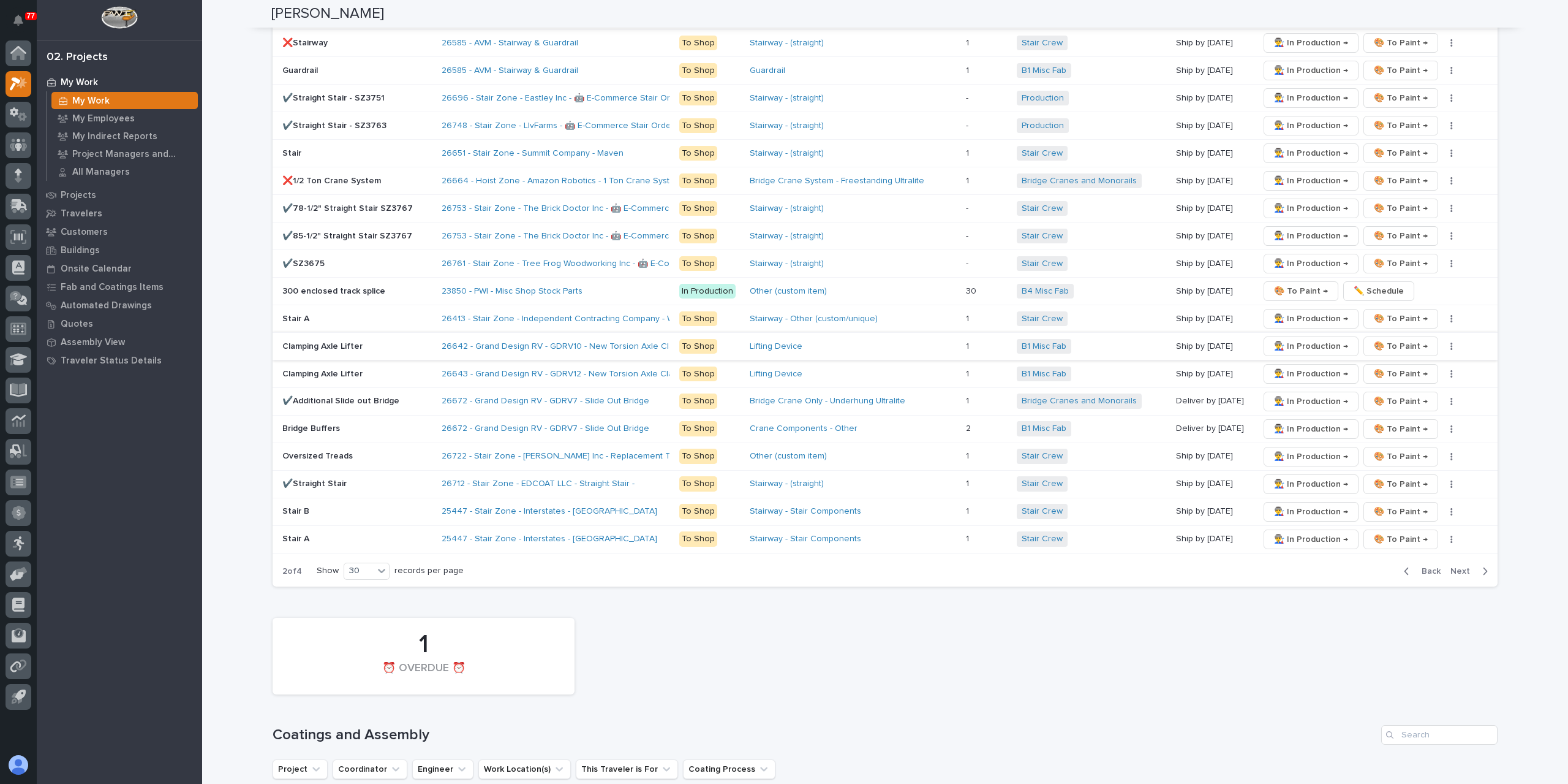
scroll to position [2206, 0]
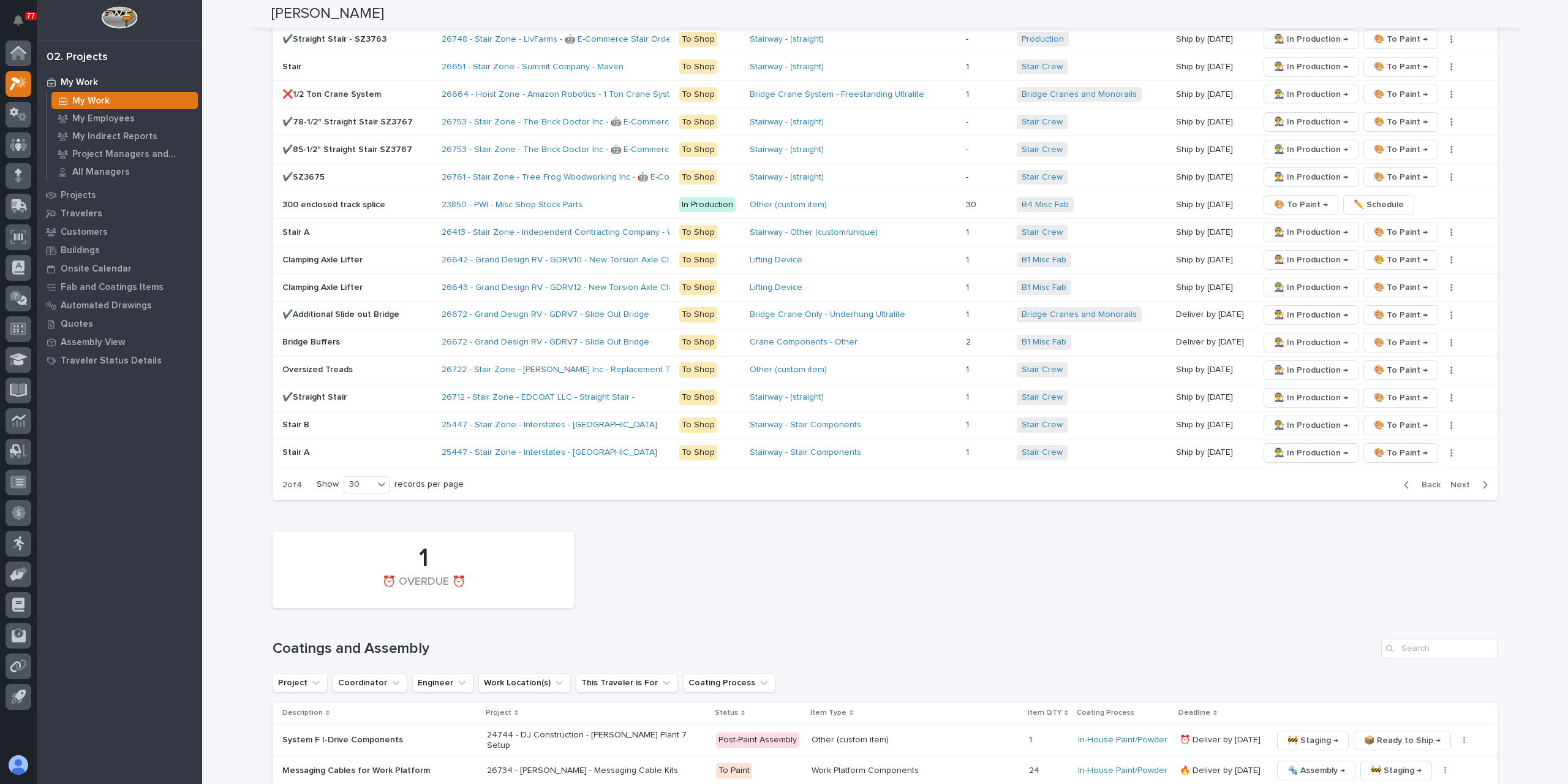
click at [1460, 479] on span "Next" at bounding box center [1463, 485] width 27 height 11
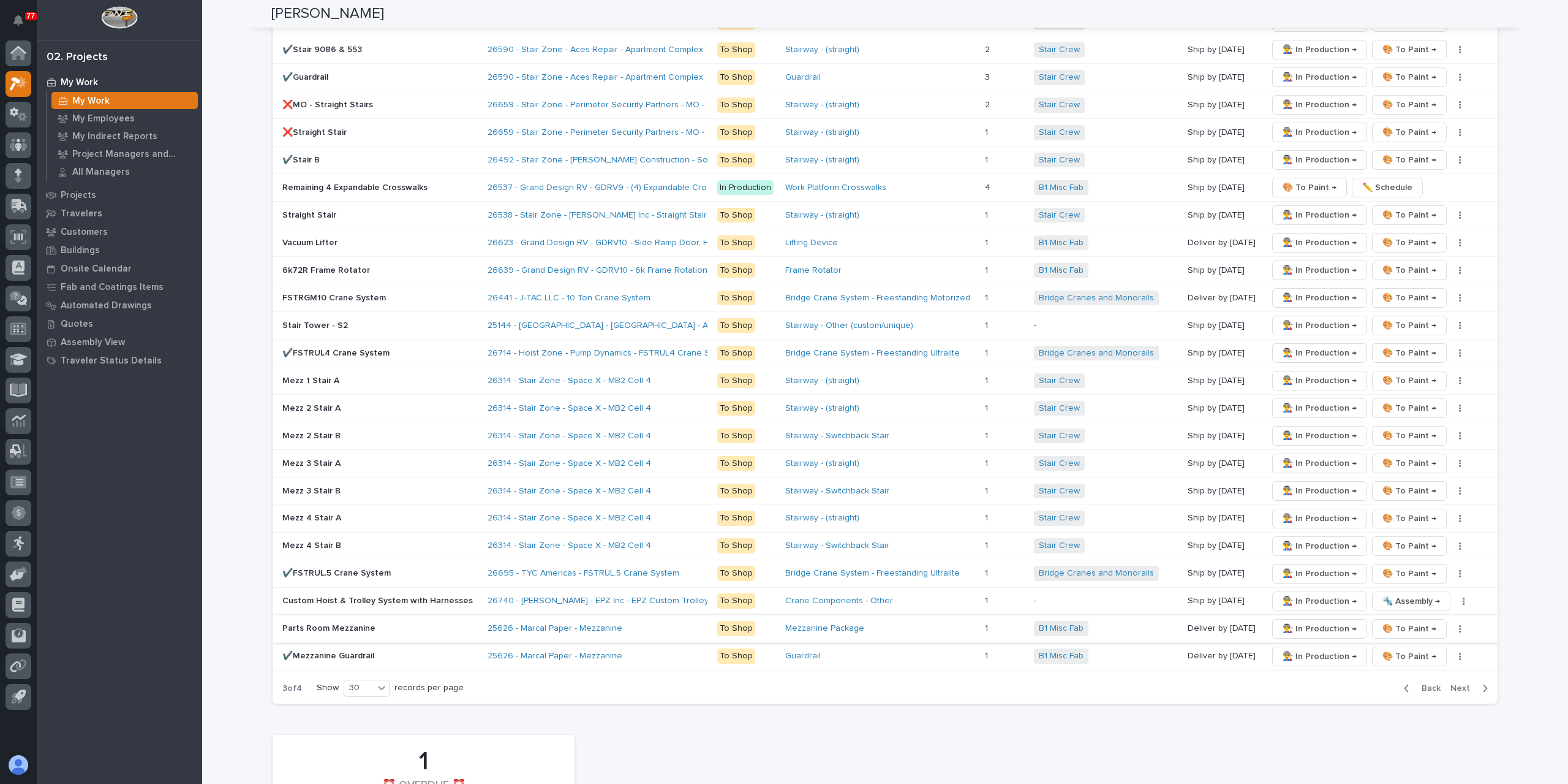
scroll to position [2083, 0]
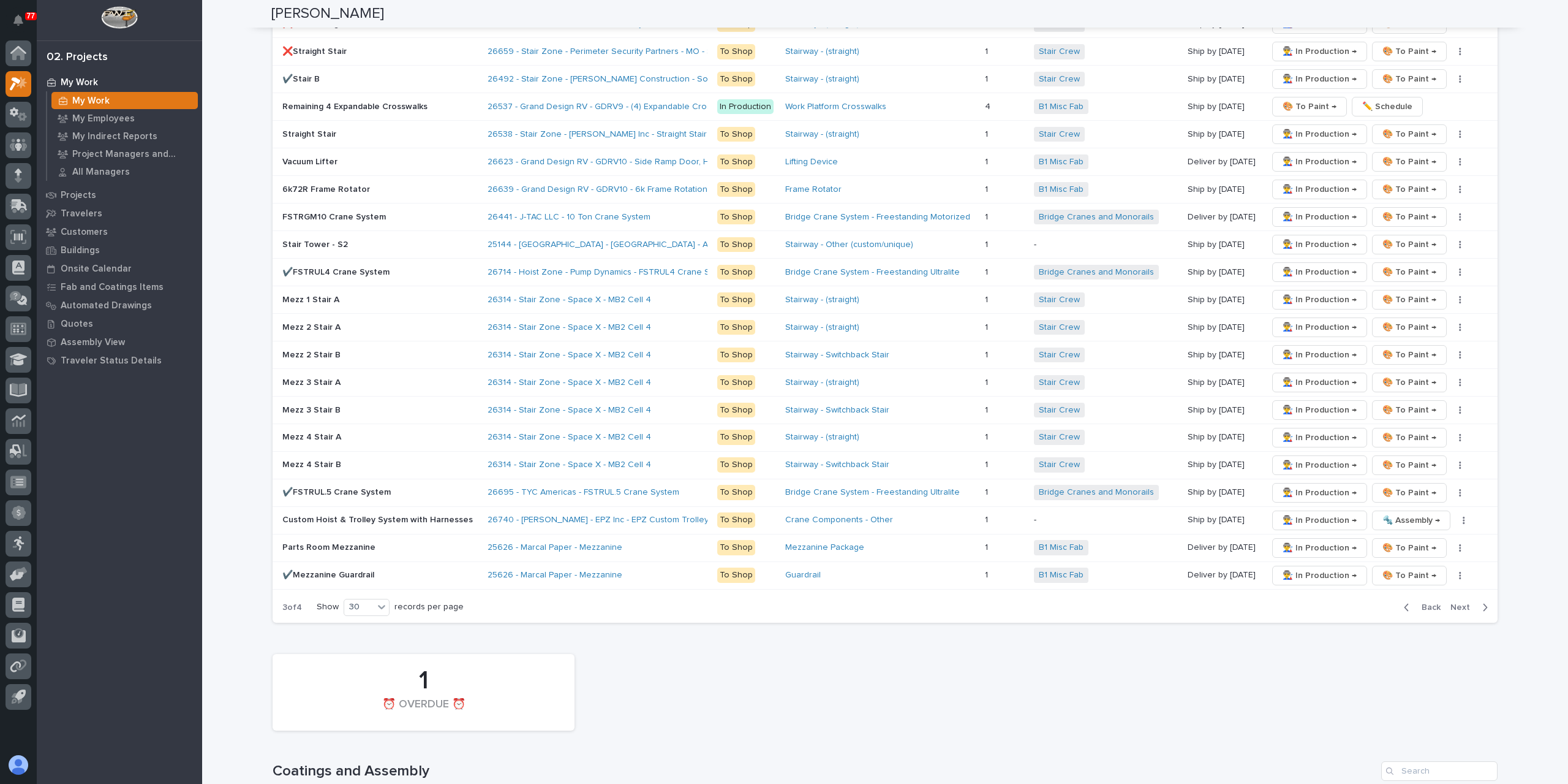
click at [1469, 602] on span "Next" at bounding box center [1463, 608] width 27 height 11
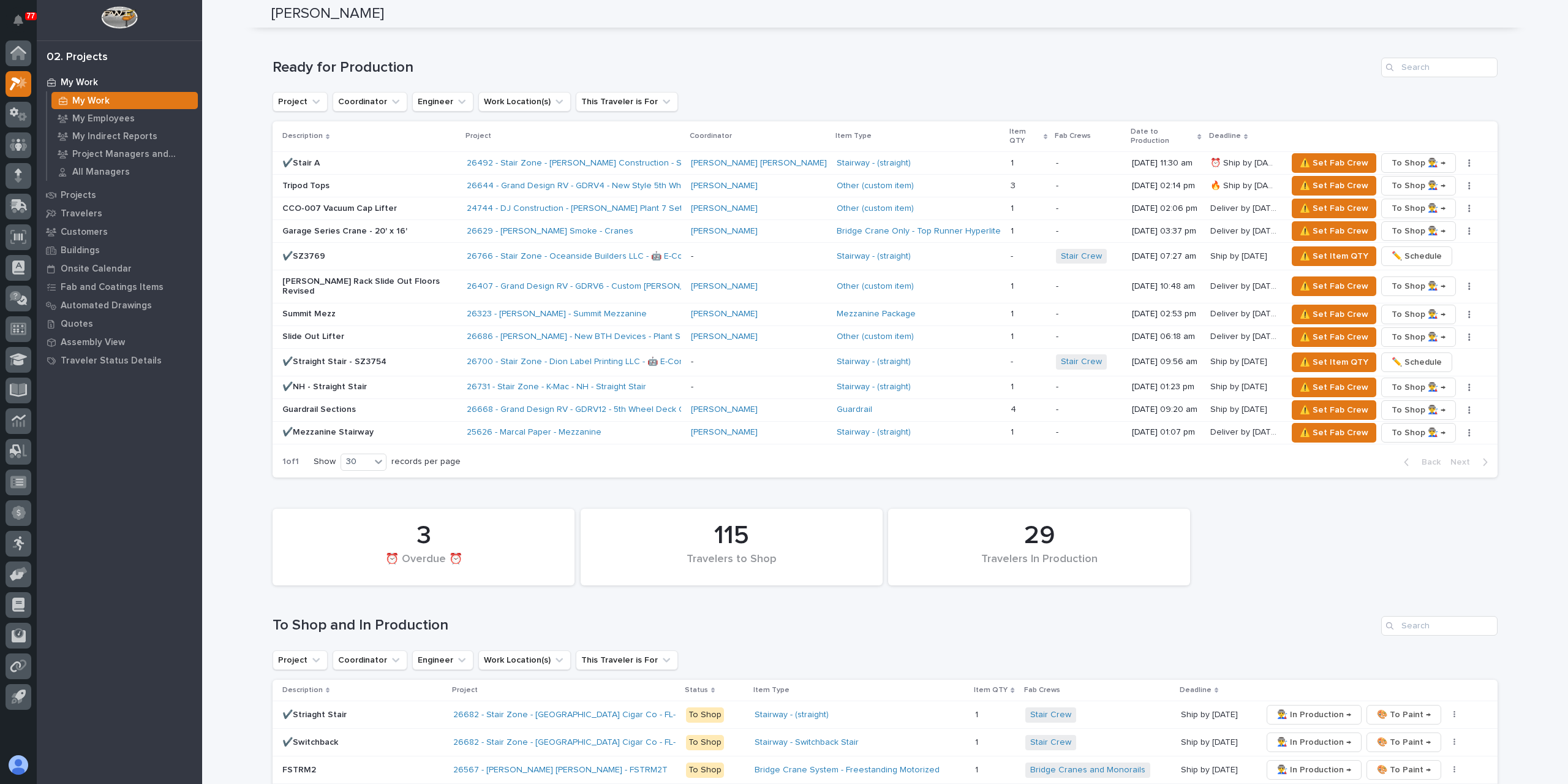
scroll to position [1097, 0]
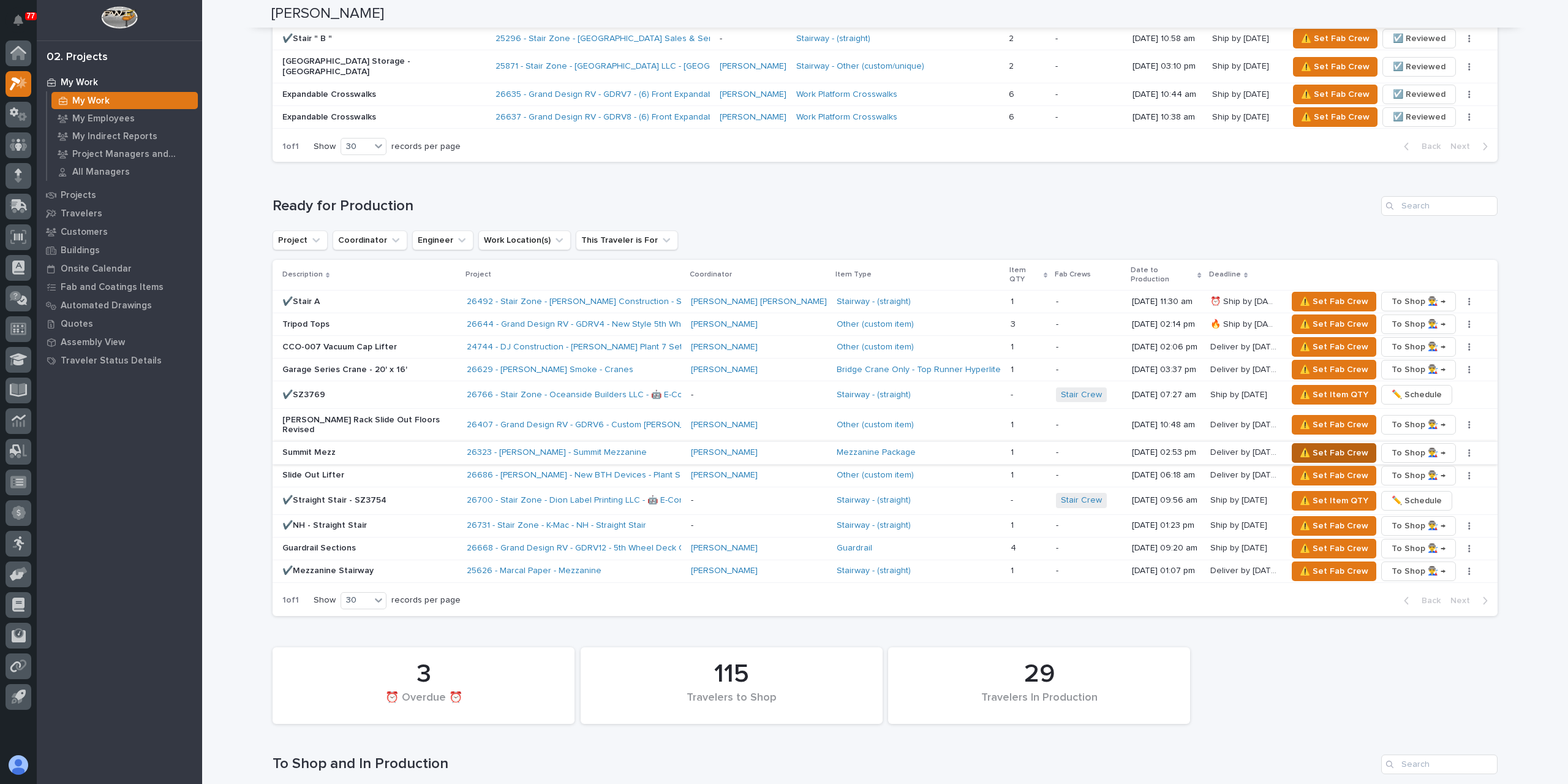
click at [1300, 446] on span "⚠️ Set Fab Crew" at bounding box center [1334, 452] width 69 height 14
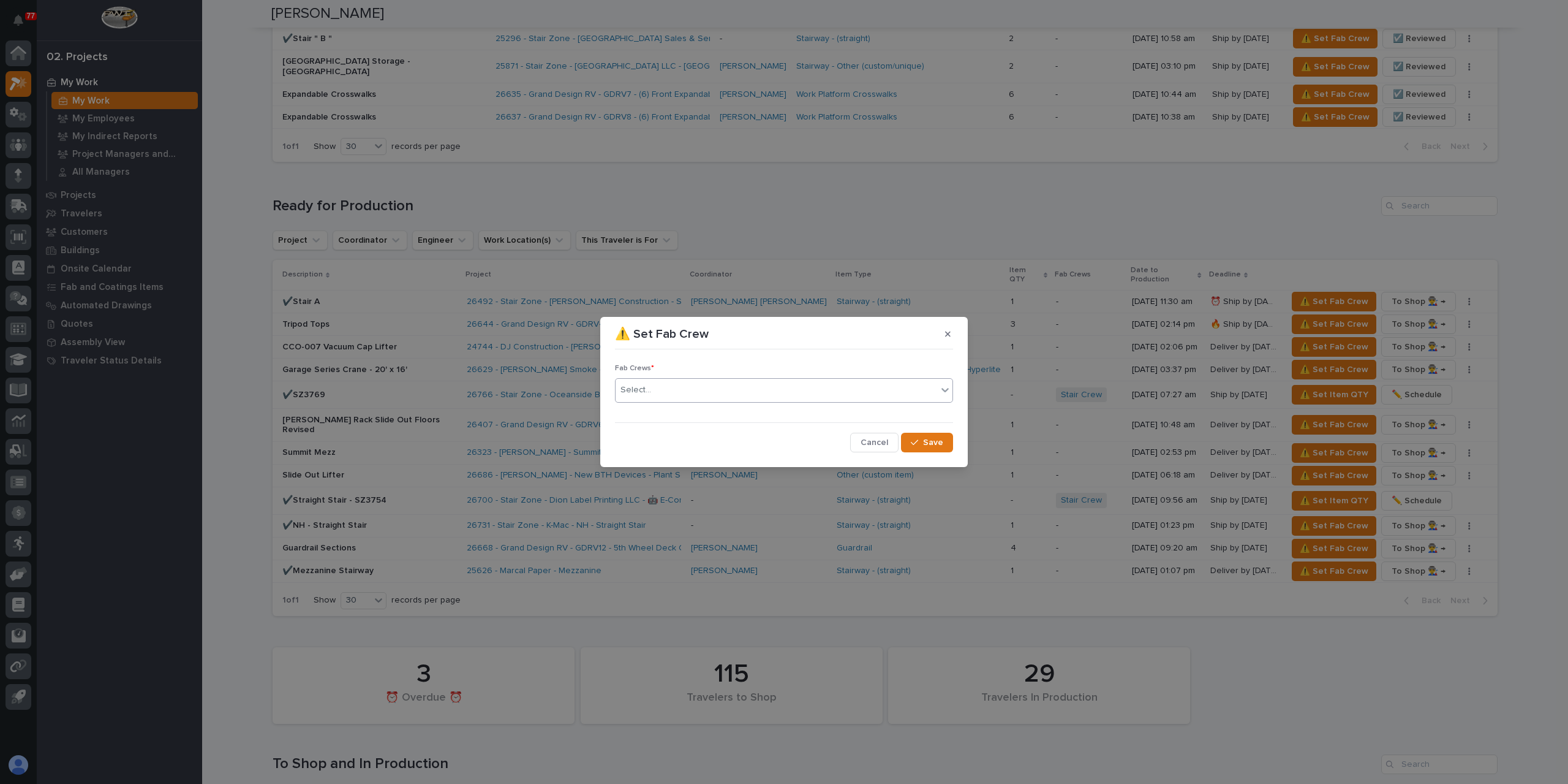
click at [668, 396] on div "Select..." at bounding box center [777, 390] width 322 height 20
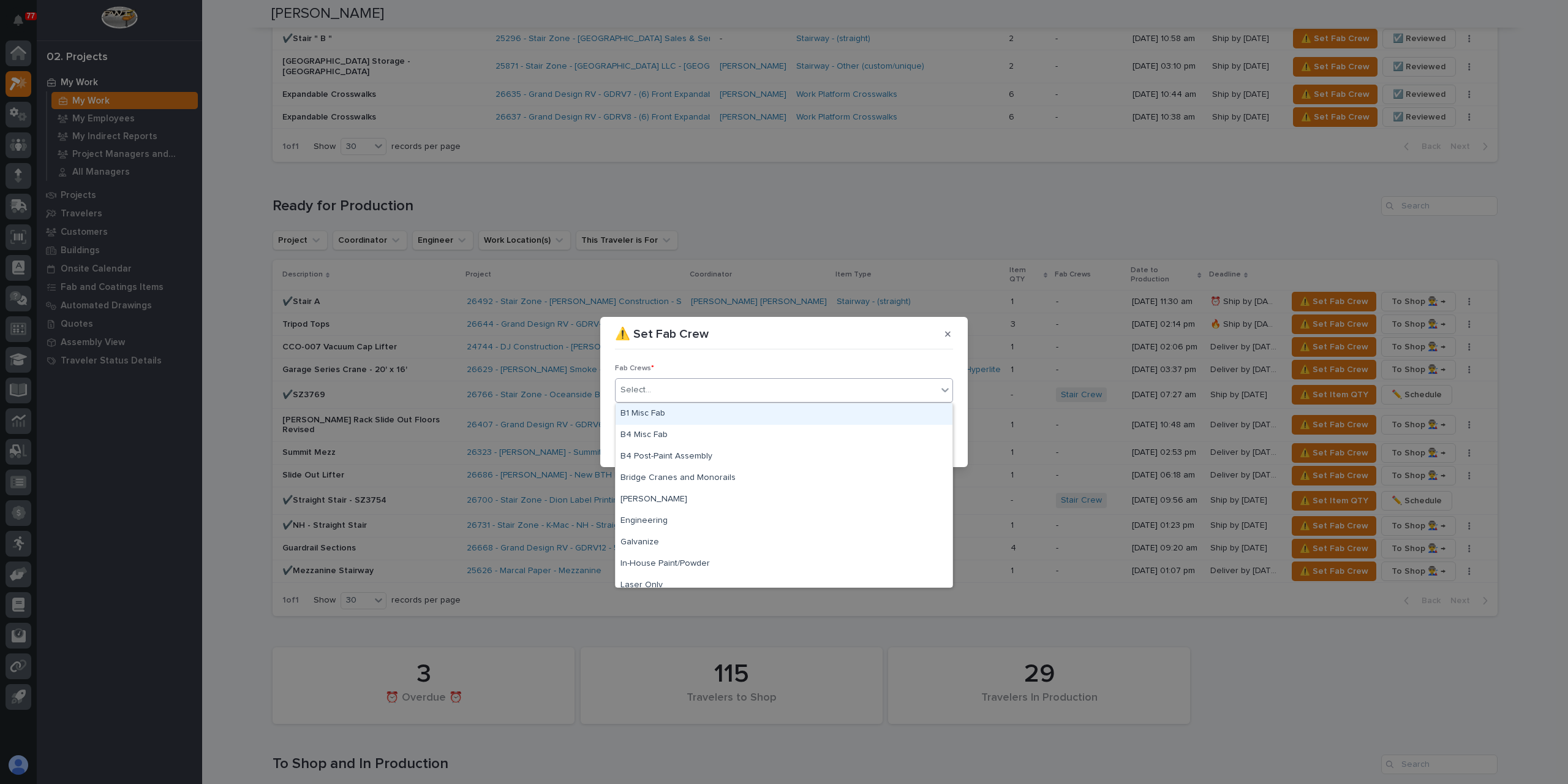
click at [676, 408] on div "B1 Misc Fab" at bounding box center [784, 413] width 337 height 22
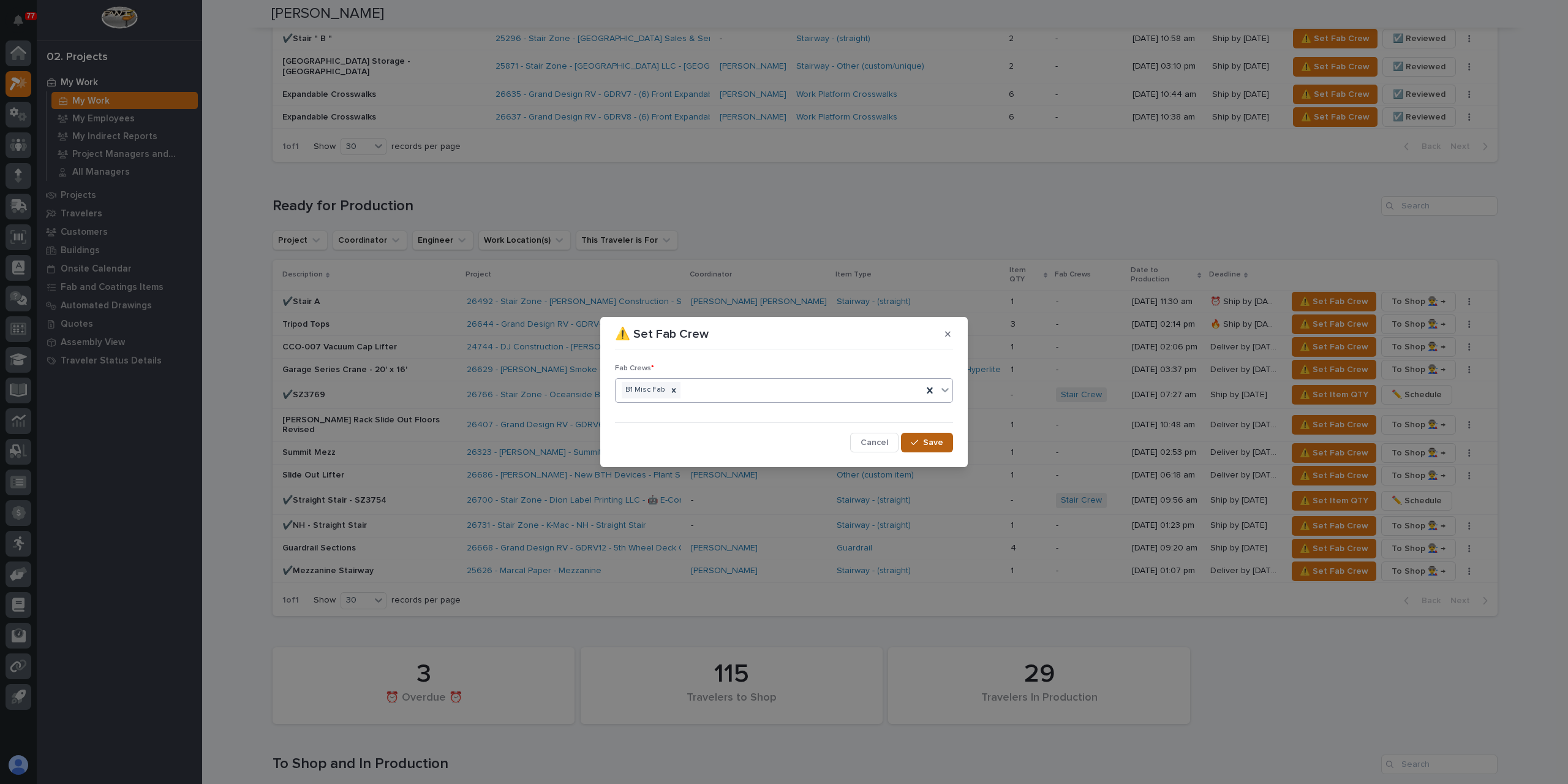
click at [922, 441] on div "button" at bounding box center [917, 442] width 12 height 9
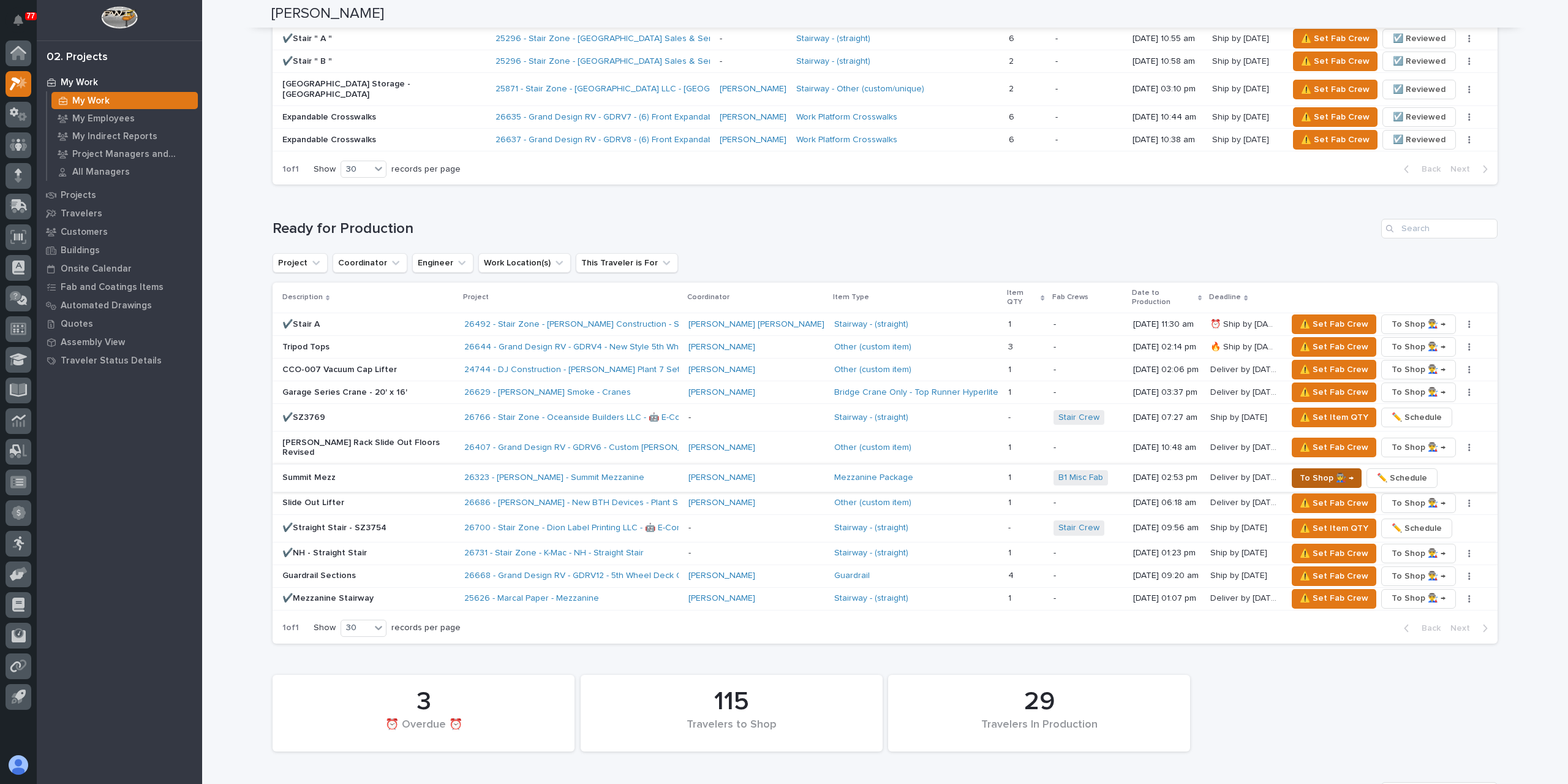
click at [1300, 471] on span "To Shop 👨‍🏭 →" at bounding box center [1326, 477] width 54 height 14
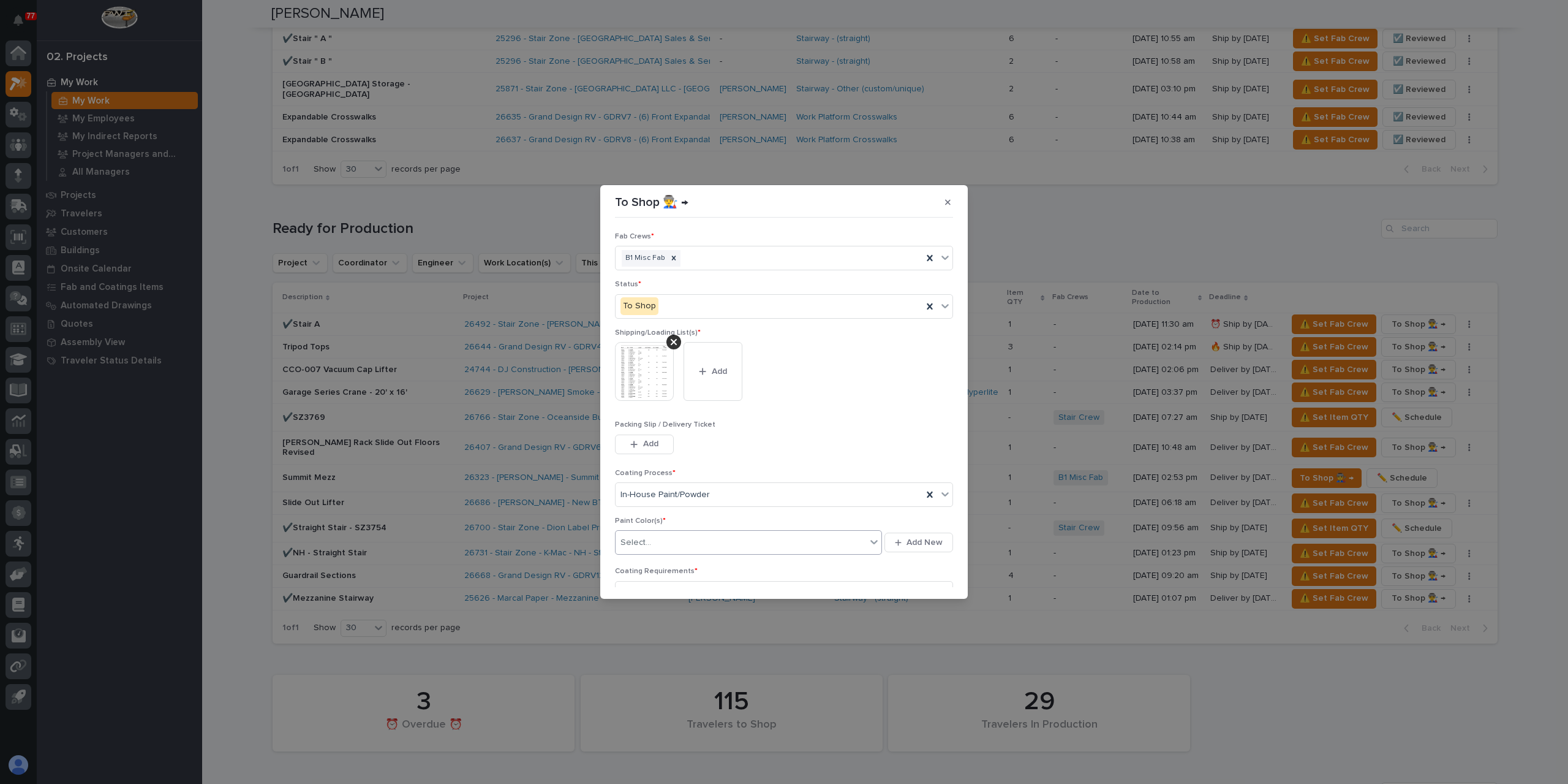
click at [646, 542] on div "Select..." at bounding box center [636, 543] width 30 height 13
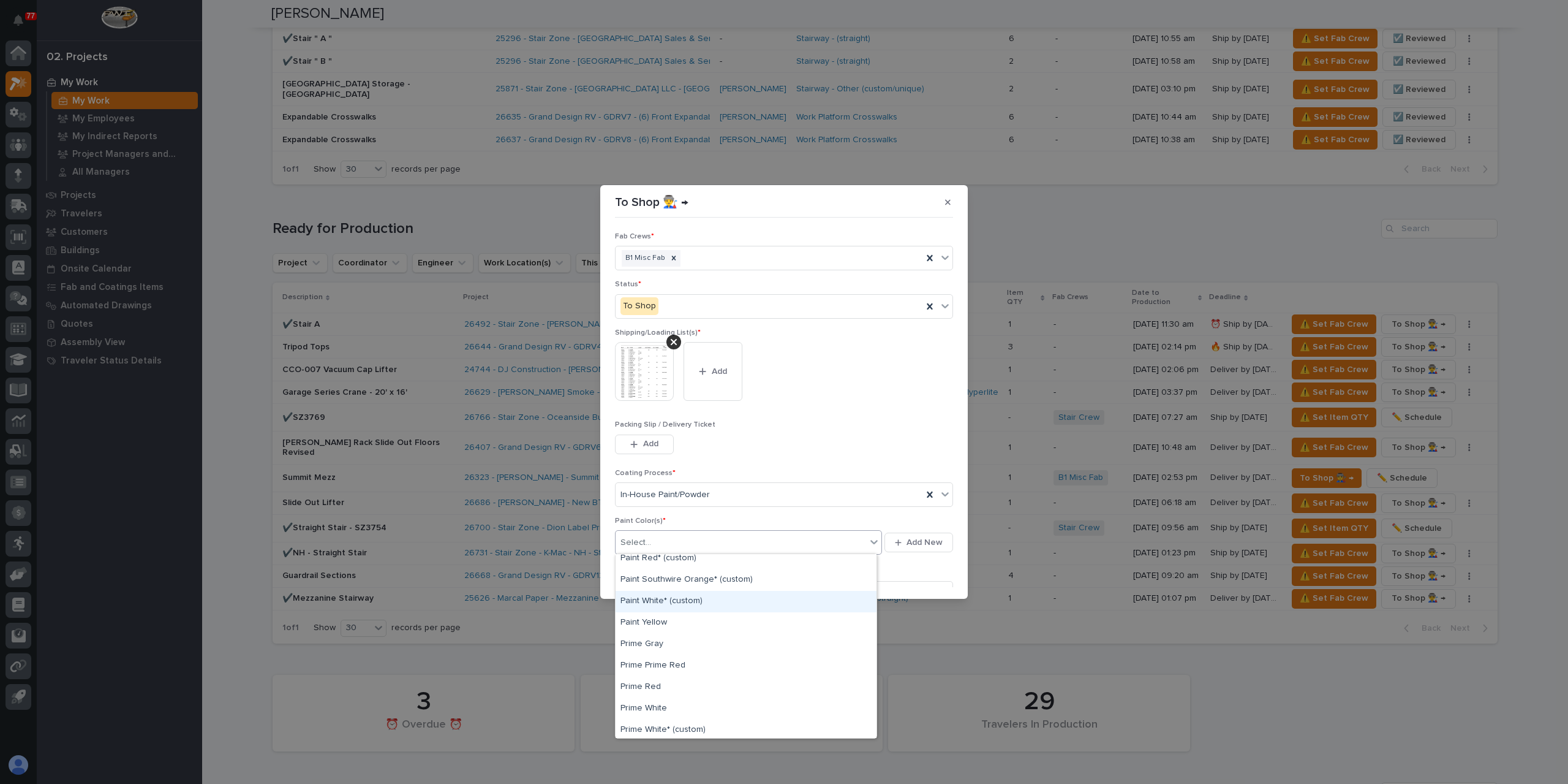
scroll to position [245, 0]
click at [662, 558] on div "Paint Gray" at bounding box center [746, 555] width 261 height 22
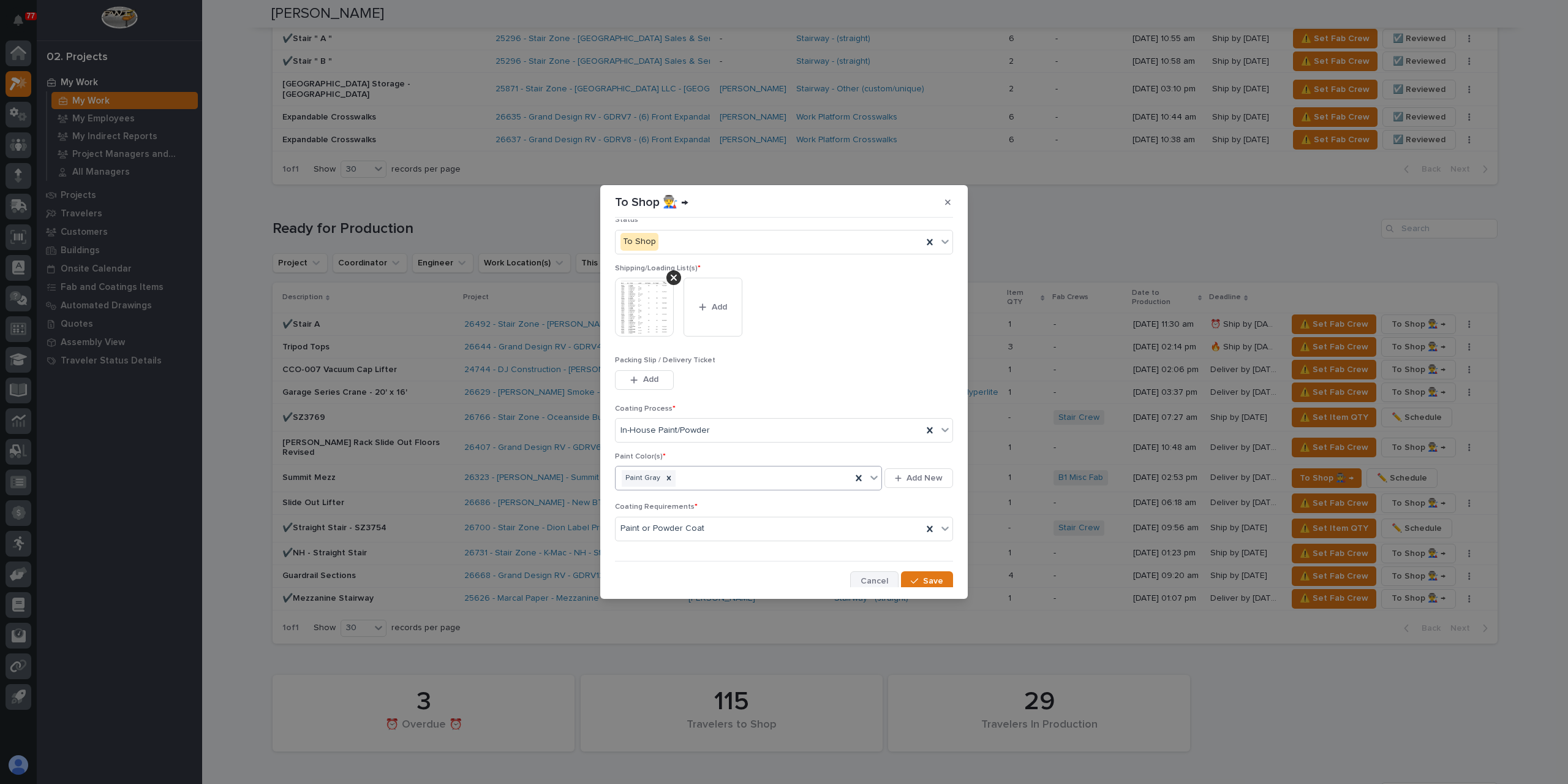
scroll to position [66, 0]
click at [911, 579] on icon "button" at bounding box center [915, 579] width 8 height 6
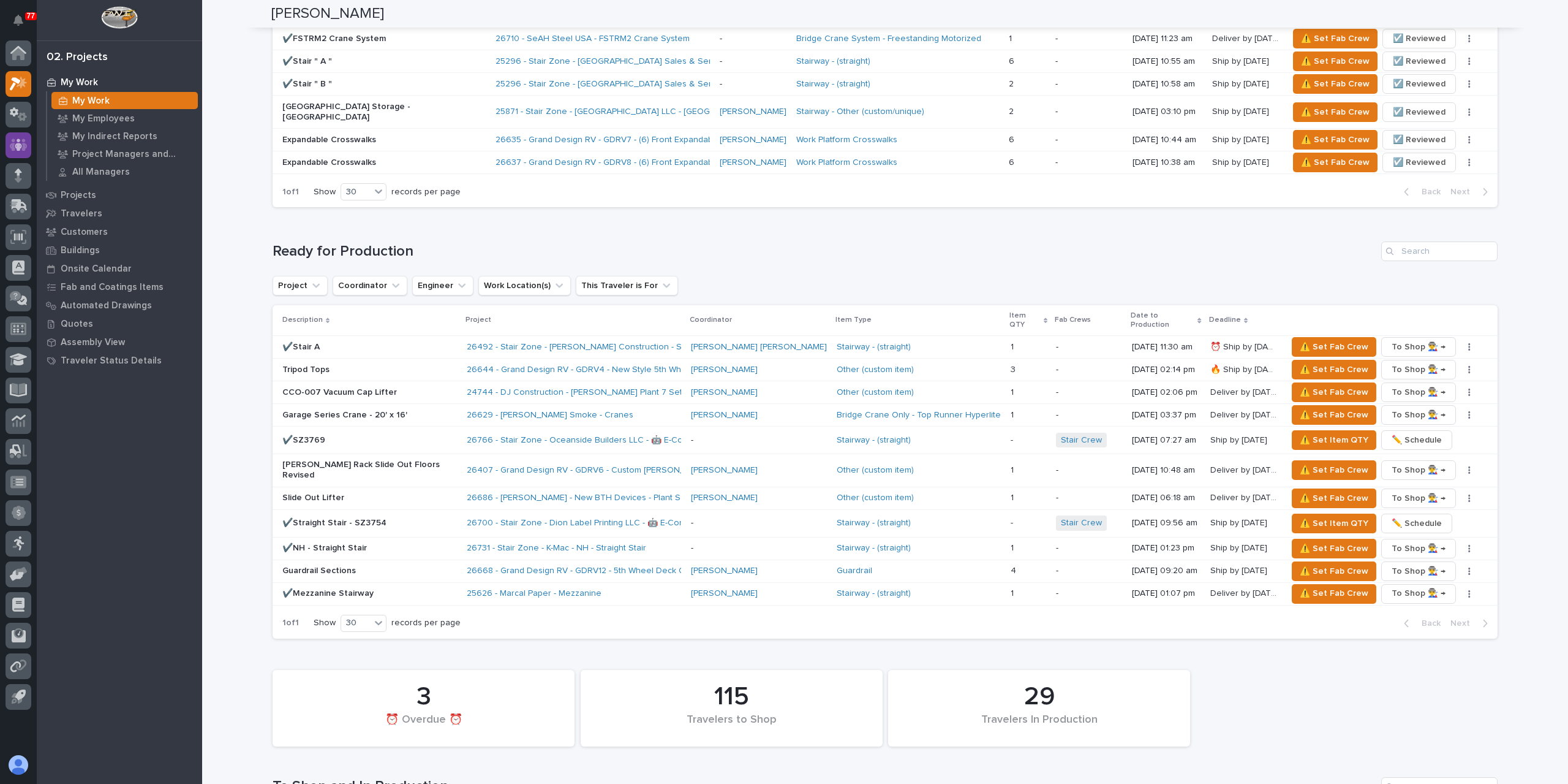
click at [18, 139] on icon at bounding box center [18, 144] width 8 height 12
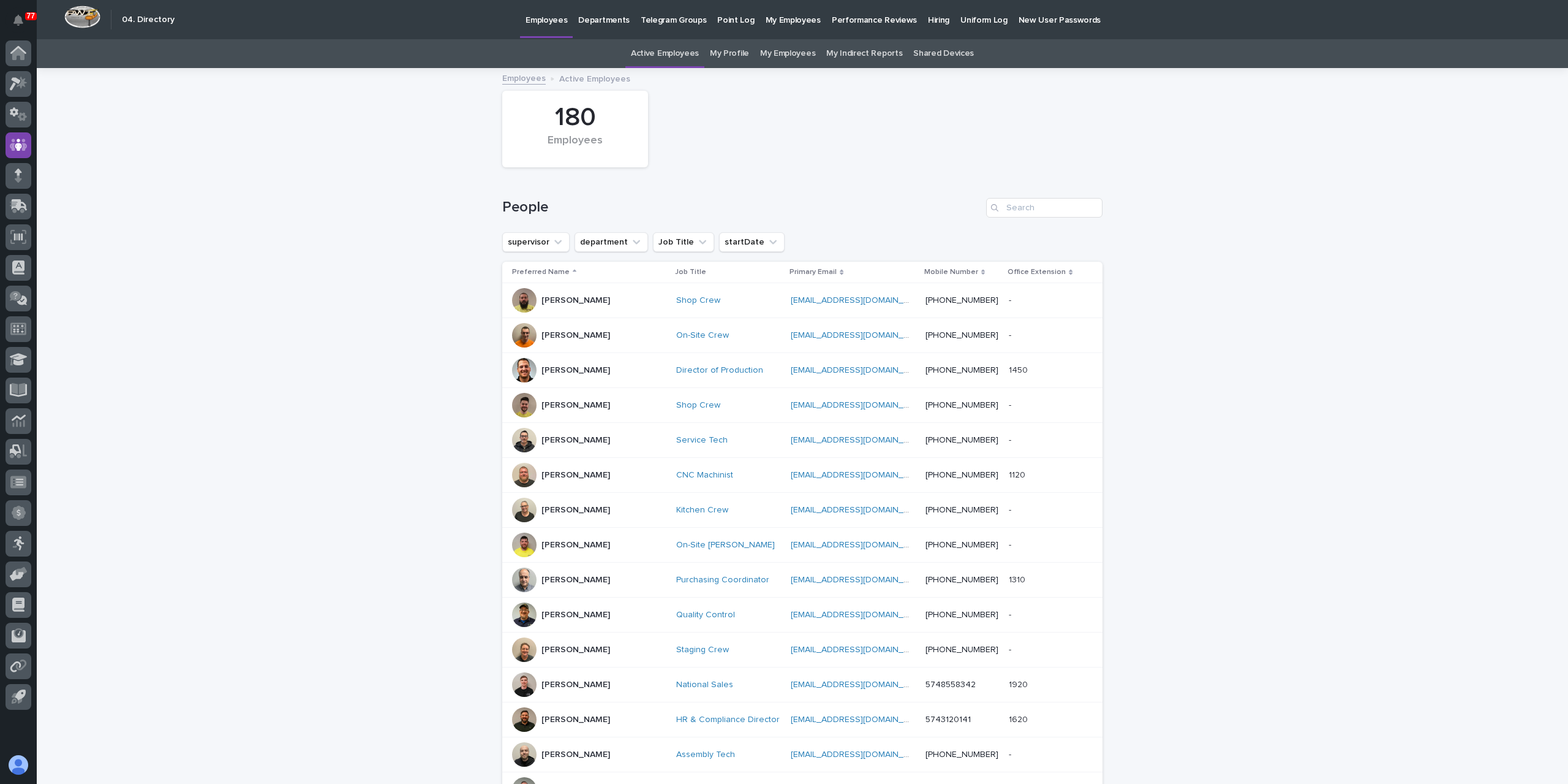
click at [928, 24] on p "Hiring" at bounding box center [939, 12] width 22 height 26
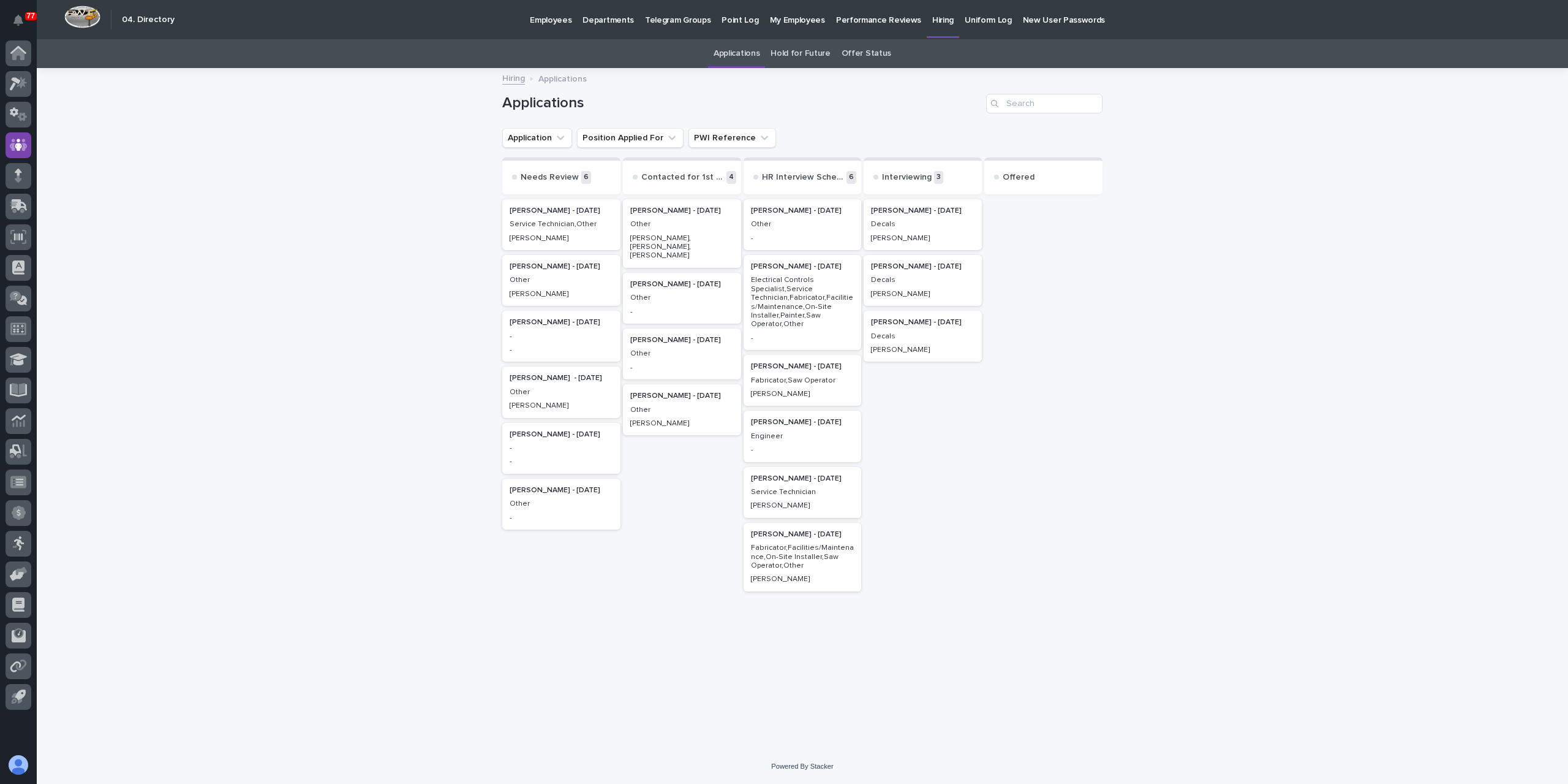
click at [679, 406] on p "Other" at bounding box center [682, 410] width 104 height 9
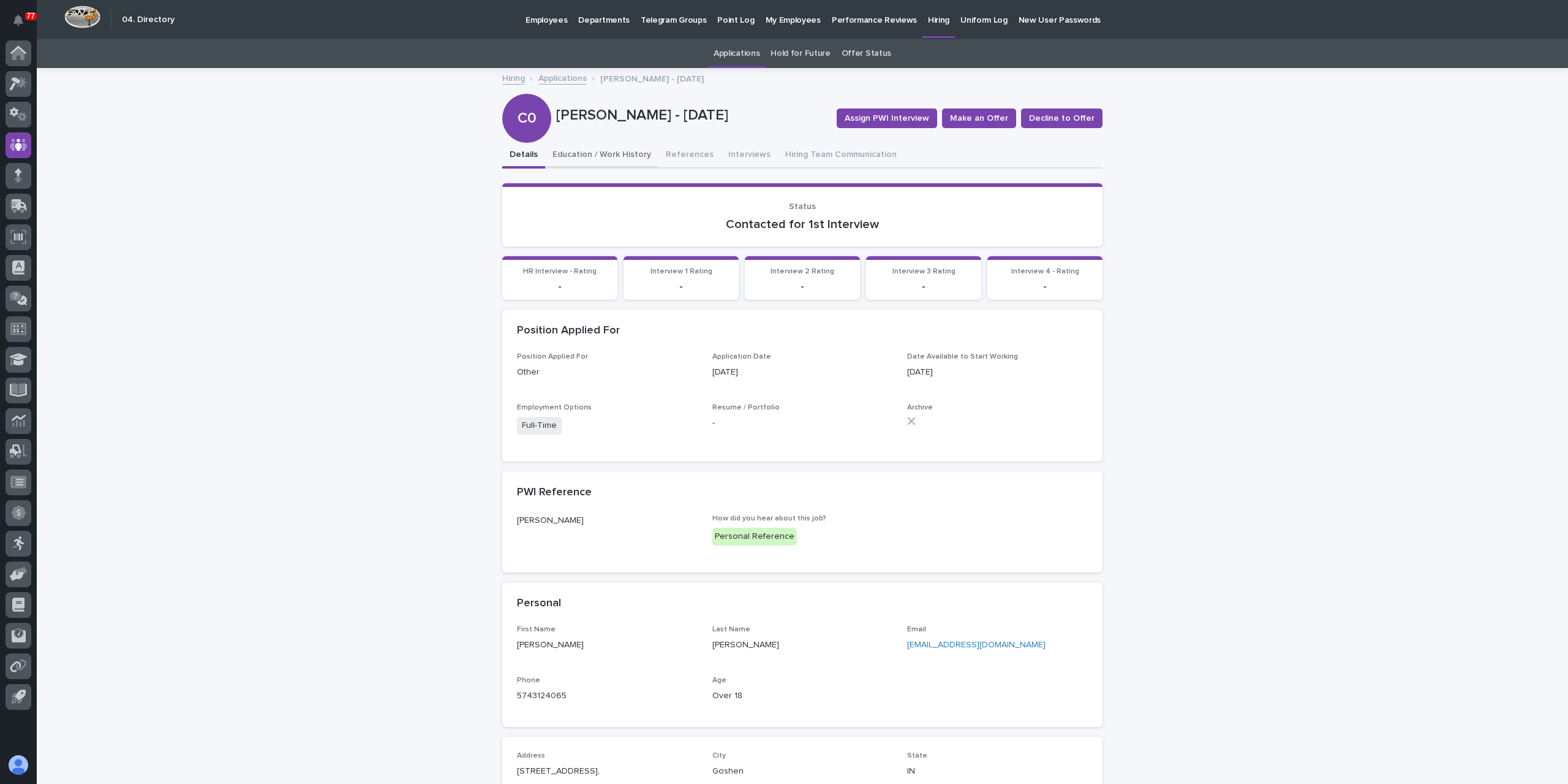
click at [591, 156] on button "Education / Work History" at bounding box center [602, 155] width 113 height 26
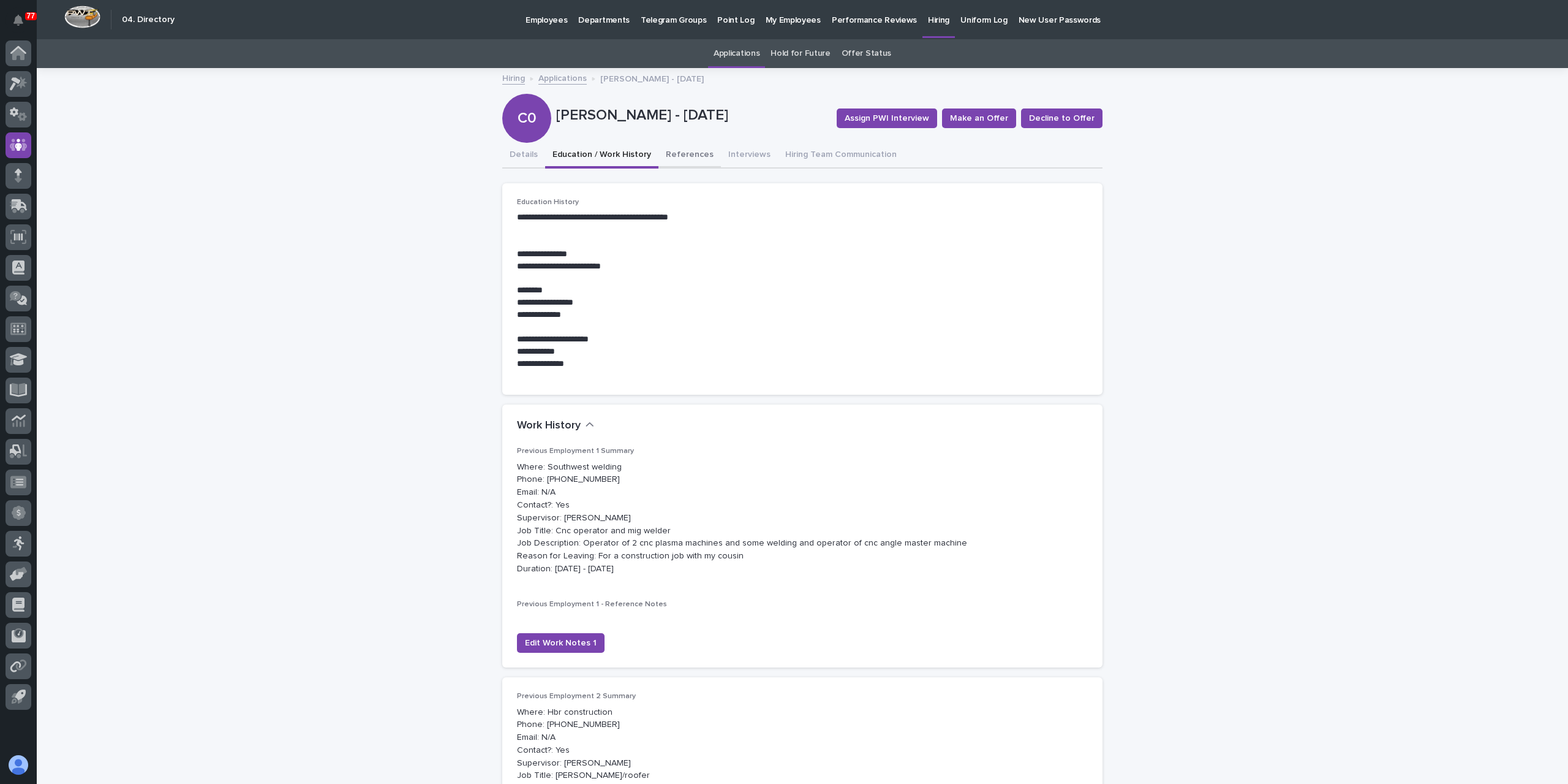
click at [670, 152] on button "References" at bounding box center [690, 155] width 63 height 26
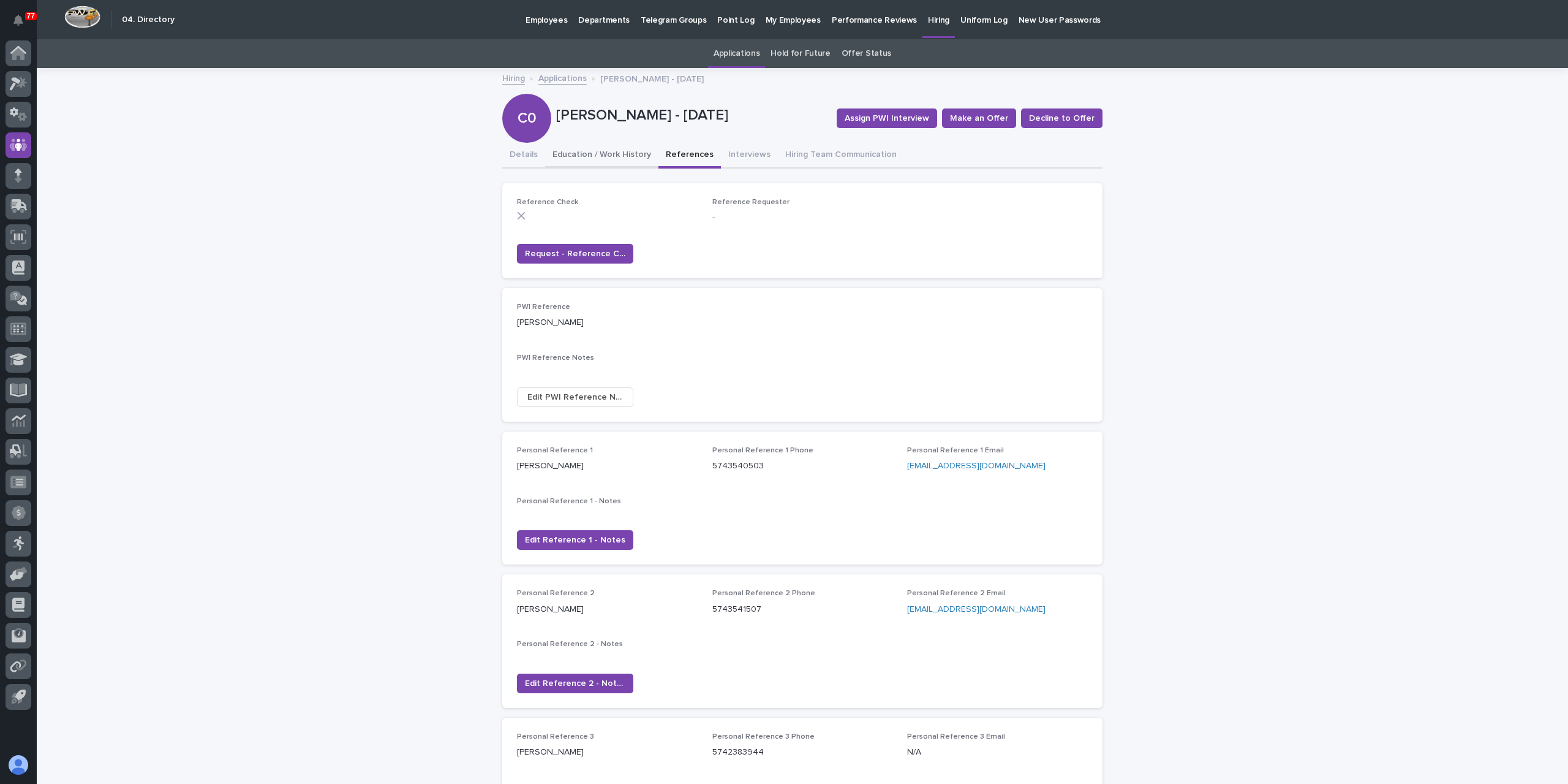
click at [610, 160] on button "Education / Work History" at bounding box center [602, 155] width 113 height 26
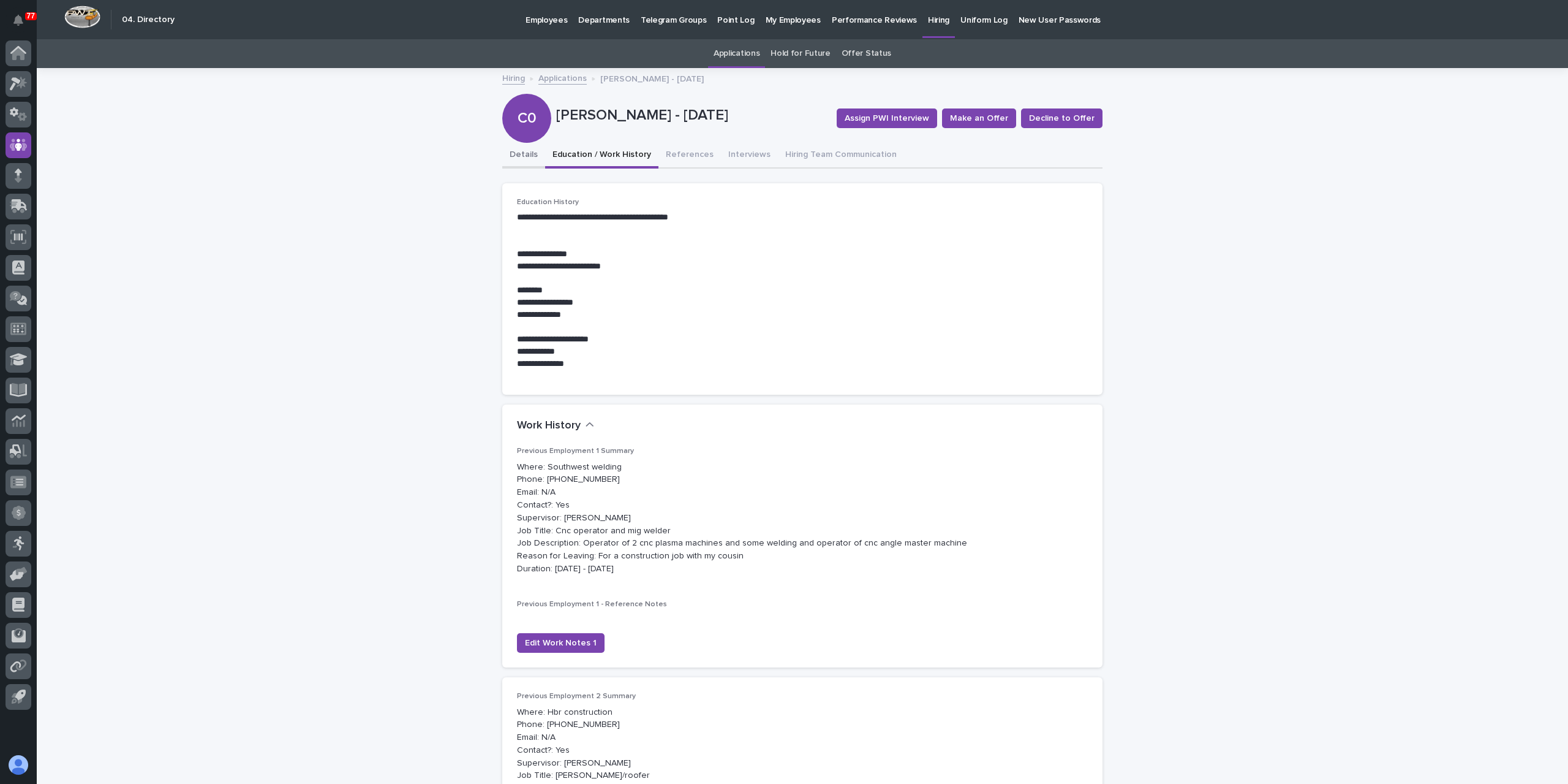
click at [513, 164] on button "Details" at bounding box center [524, 155] width 43 height 26
